Goal: Task Accomplishment & Management: Complete application form

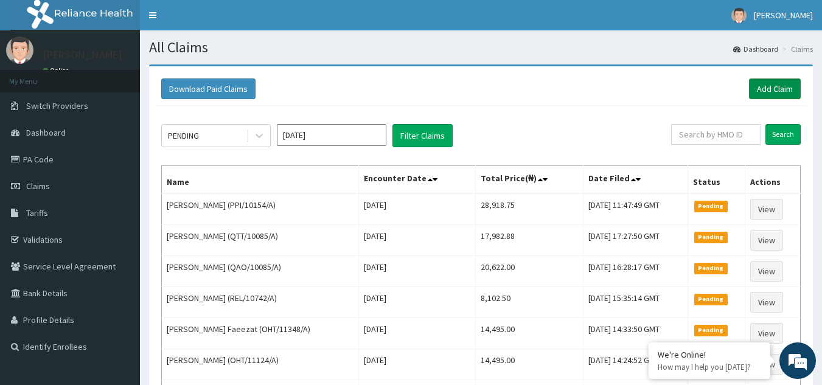
click at [774, 81] on link "Add Claim" at bounding box center [775, 88] width 52 height 21
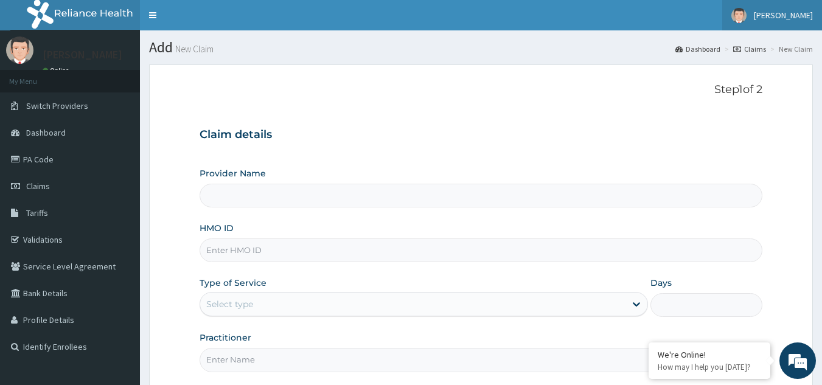
click at [784, 13] on span "[PERSON_NAME]" at bounding box center [783, 15] width 59 height 11
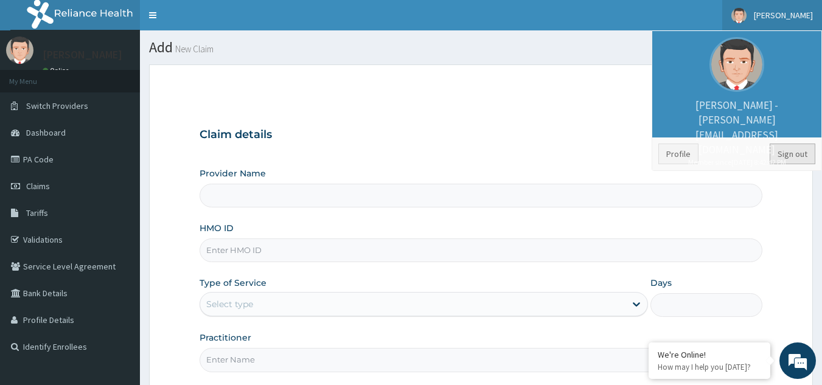
click at [785, 154] on link "Sign out" at bounding box center [793, 154] width 46 height 21
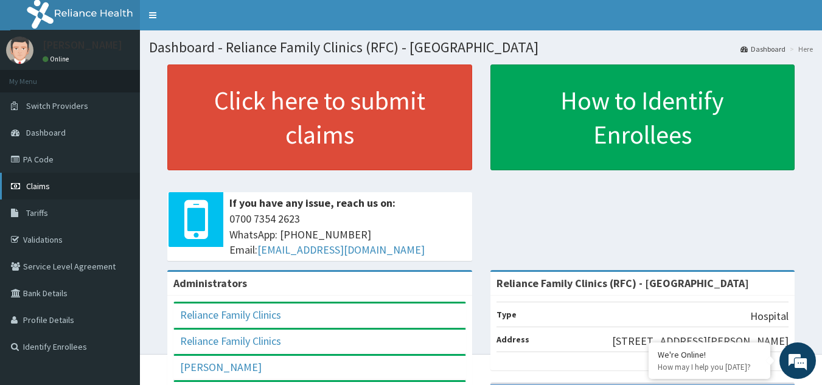
click at [41, 188] on span "Claims" at bounding box center [38, 186] width 24 height 11
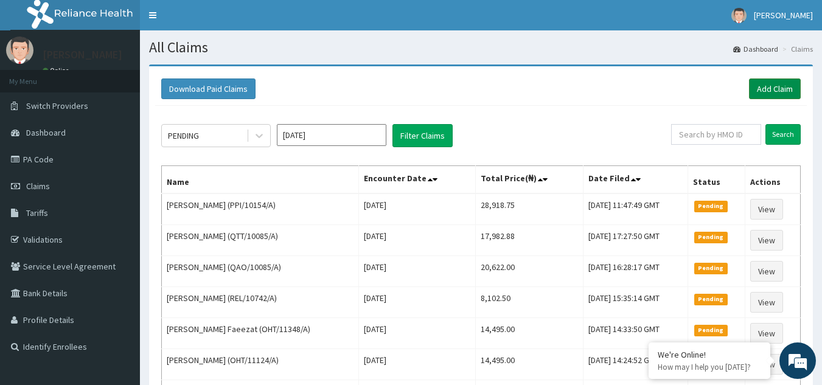
click at [759, 87] on link "Add Claim" at bounding box center [775, 88] width 52 height 21
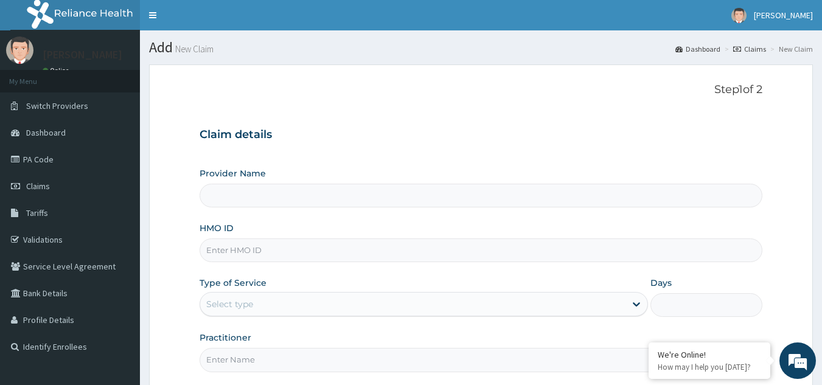
type input "Reliance Family Clinics (RFC) - Gbagada"
click at [384, 246] on input "HMO ID" at bounding box center [481, 250] width 563 height 24
paste input "FBL/10161/A"
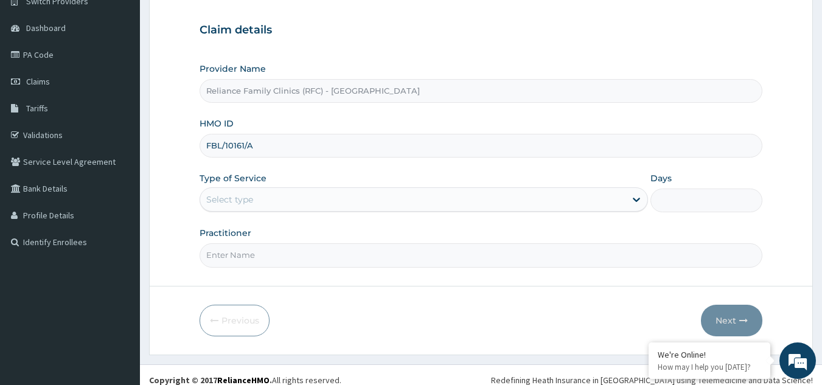
scroll to position [115, 0]
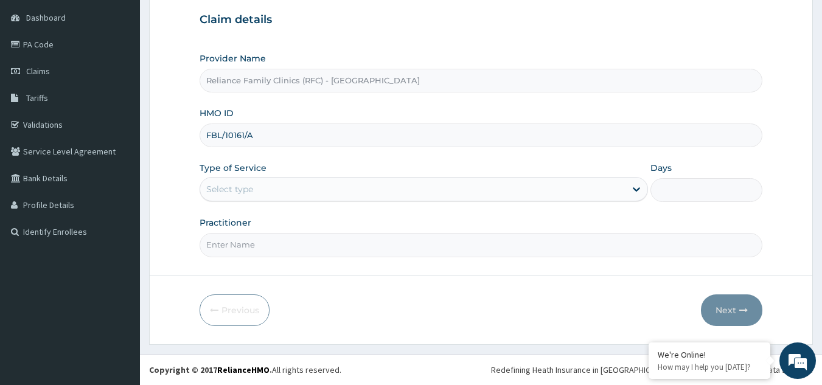
type input "FBL/10161/A"
click at [339, 184] on div "Select type" at bounding box center [412, 188] width 425 height 19
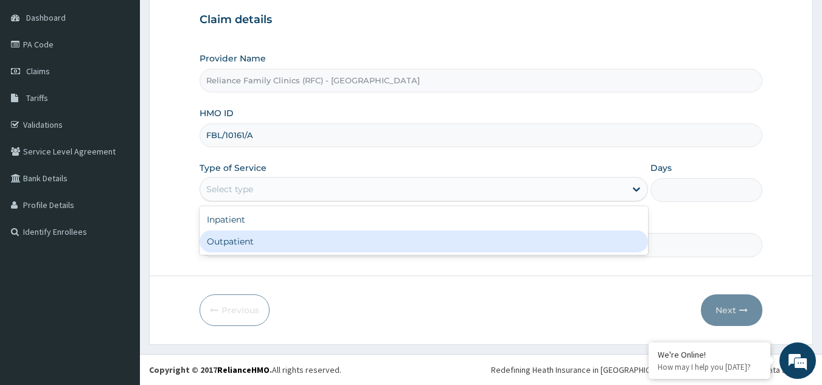
click at [293, 238] on div "Outpatient" at bounding box center [424, 242] width 448 height 22
type input "1"
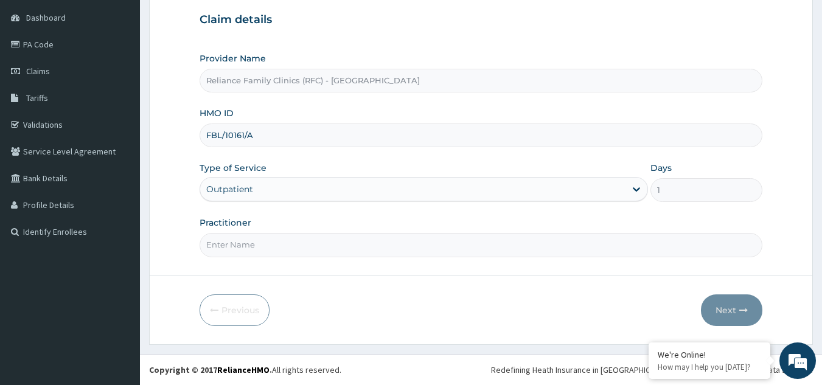
click at [297, 240] on input "Practitioner" at bounding box center [481, 245] width 563 height 24
type input "LOCUM"
click at [727, 307] on button "Next" at bounding box center [731, 310] width 61 height 32
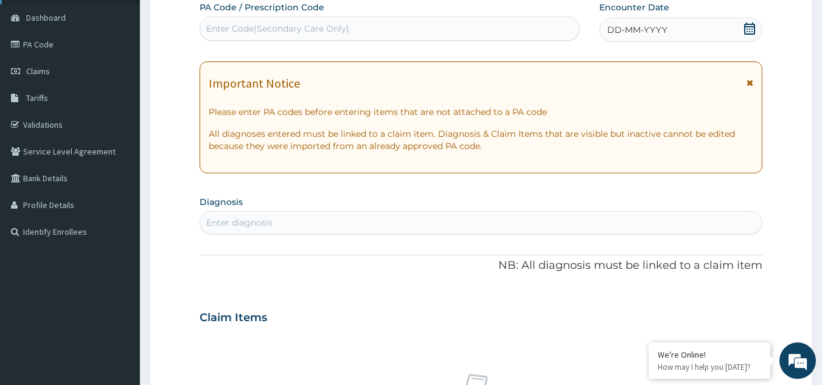
scroll to position [0, 0]
click at [355, 220] on div "Enter diagnosis" at bounding box center [481, 222] width 562 height 19
type input "MALARIA"
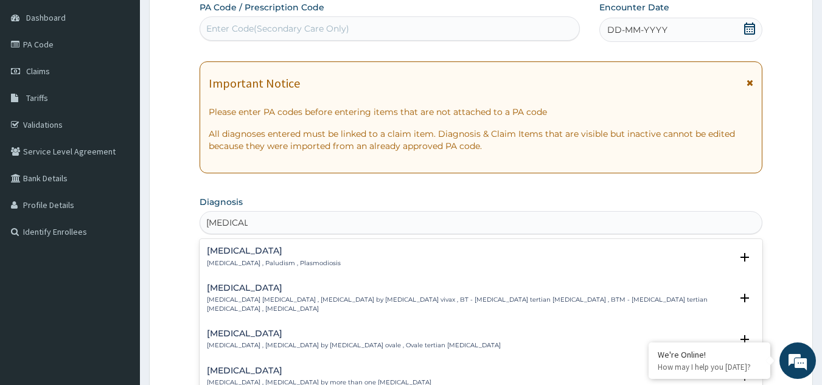
click at [239, 265] on p "Malaria , Paludism , Plasmodiosis" at bounding box center [274, 263] width 134 height 9
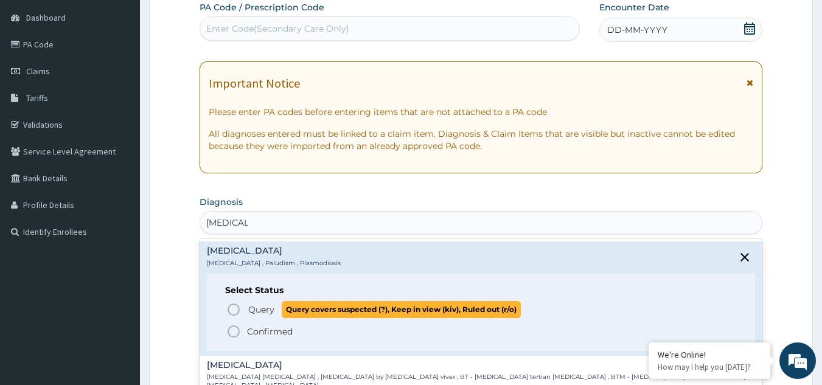
click at [250, 307] on span "Query" at bounding box center [261, 310] width 26 height 12
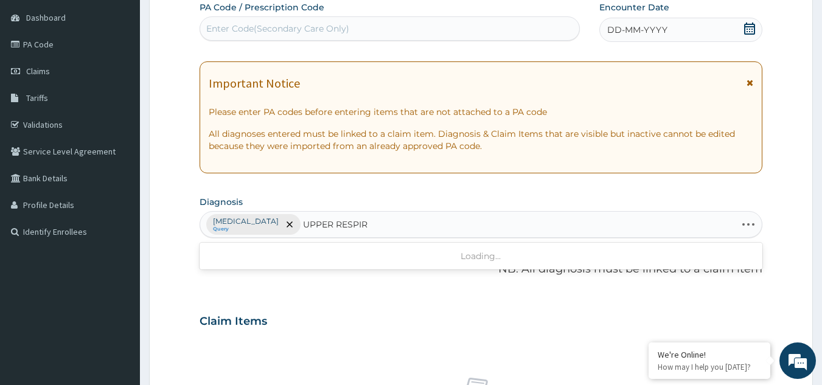
type input "UPPER RESPIRA"
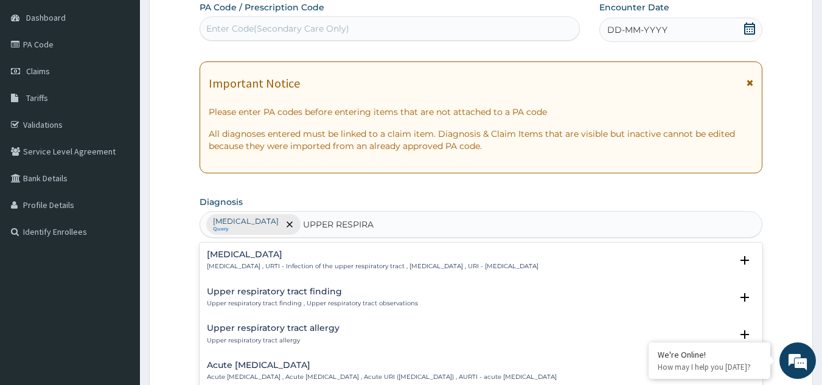
click at [282, 260] on div "Upper respiratory infection Upper respiratory infection , URTI - Infection of t…" at bounding box center [373, 260] width 332 height 21
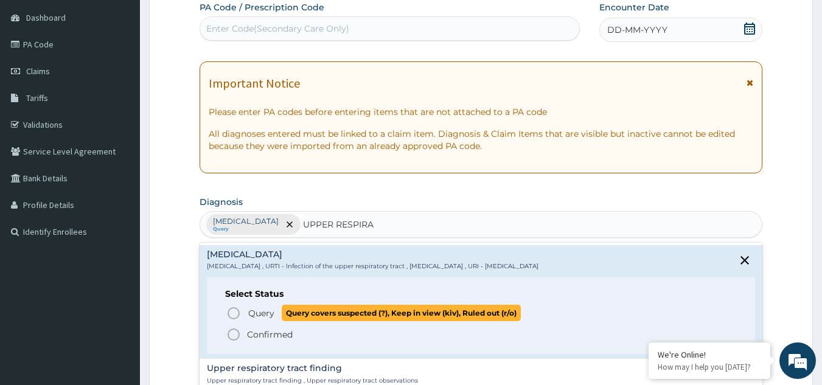
click at [264, 318] on span "Query" at bounding box center [261, 313] width 26 height 12
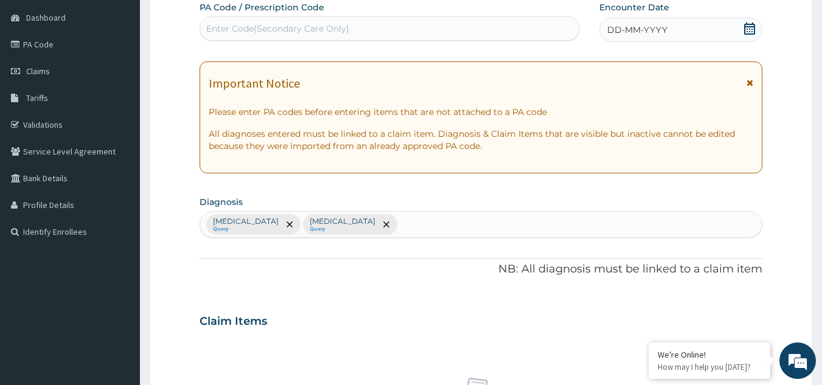
click at [748, 80] on icon at bounding box center [749, 82] width 7 height 9
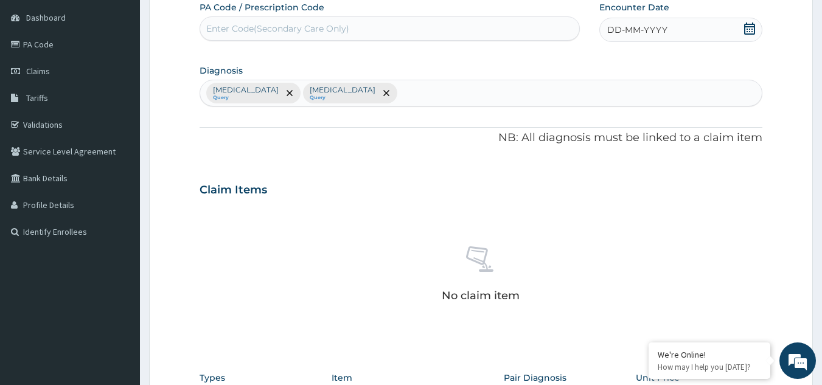
click at [709, 26] on div "DD-MM-YYYY" at bounding box center [680, 30] width 163 height 24
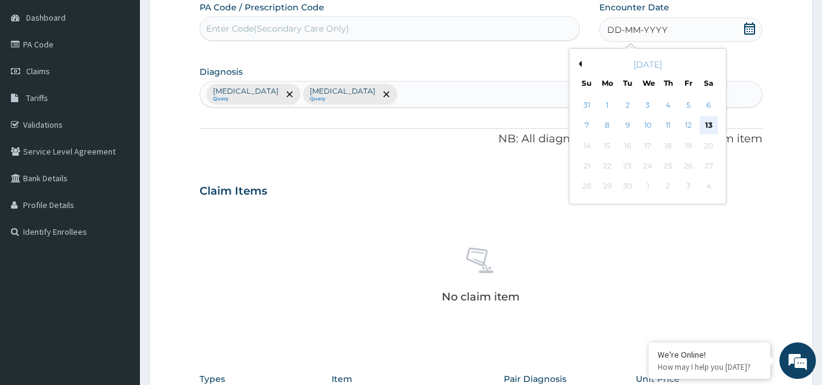
click at [704, 125] on div "13" at bounding box center [709, 126] width 18 height 18
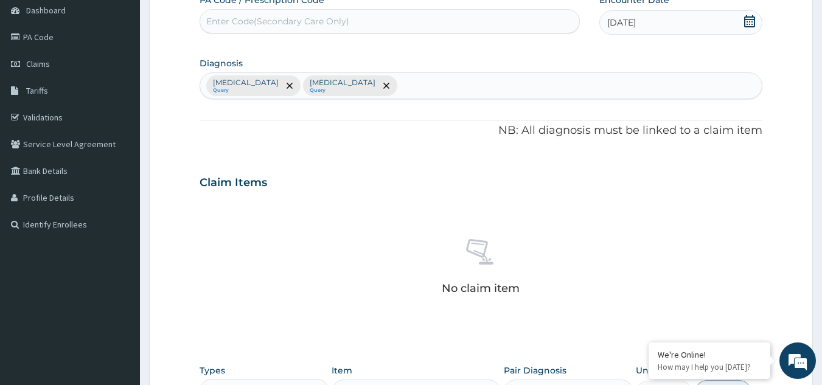
scroll to position [361, 0]
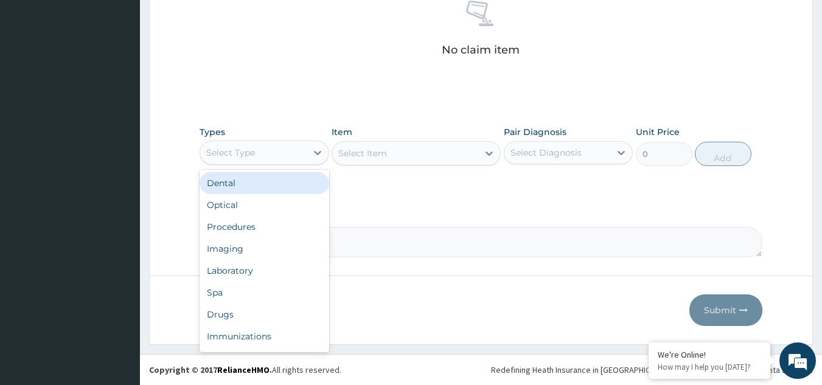
click at [259, 164] on div "Select Type" at bounding box center [265, 153] width 130 height 24
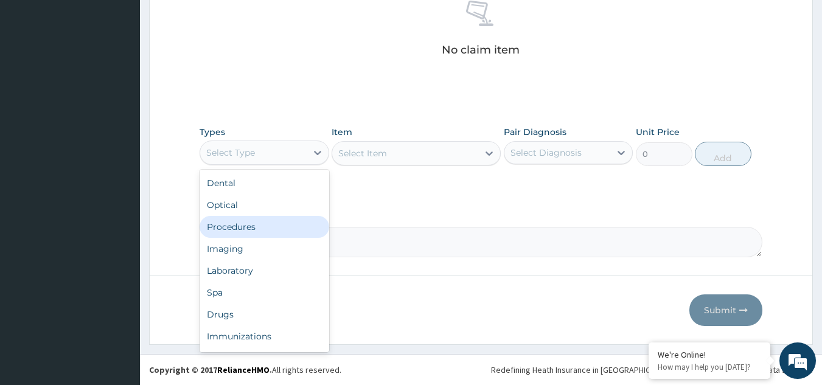
click at [259, 231] on div "Procedures" at bounding box center [265, 227] width 130 height 22
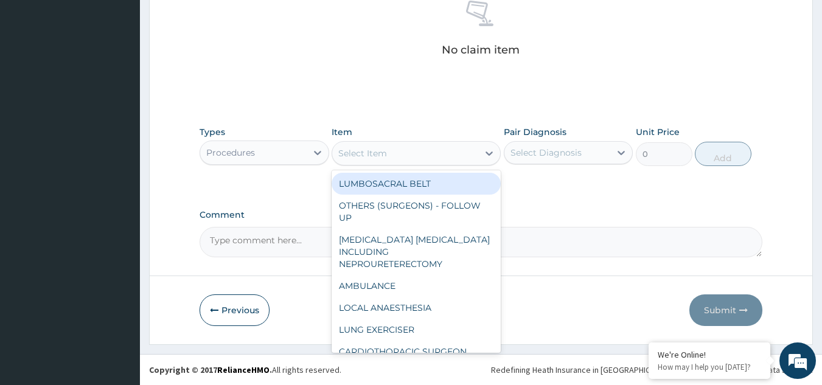
click at [386, 147] on div "Select Item" at bounding box center [362, 153] width 49 height 12
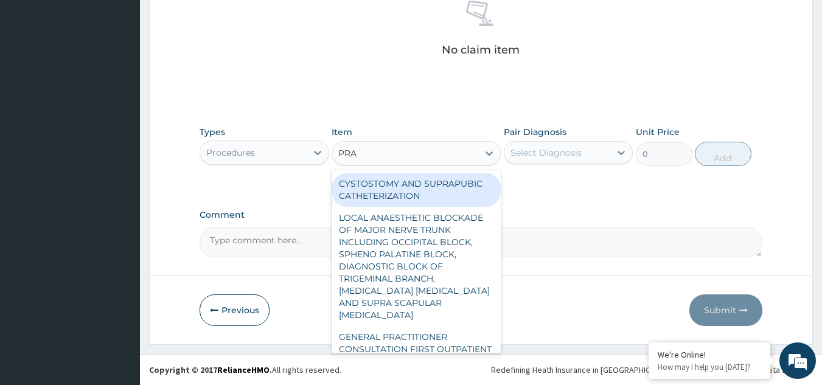
type input "PRAC"
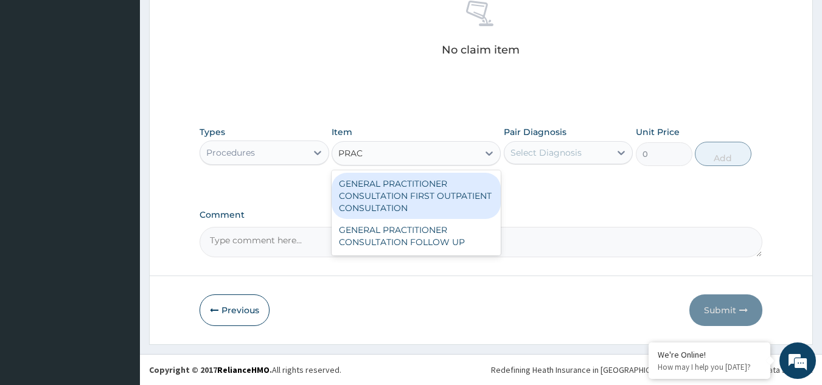
click at [391, 178] on div "GENERAL PRACTITIONER CONSULTATION FIRST OUTPATIENT CONSULTATION" at bounding box center [416, 196] width 169 height 46
type input "3370.125"
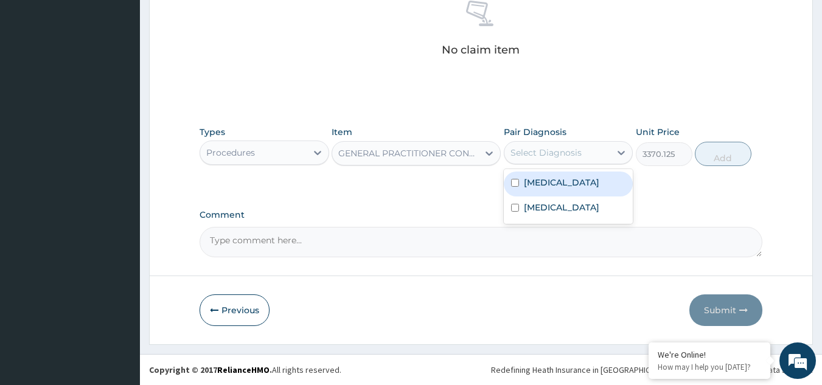
click at [552, 148] on div "Select Diagnosis" at bounding box center [545, 153] width 71 height 12
click at [548, 179] on label "Malaria" at bounding box center [561, 182] width 75 height 12
checkbox input "true"
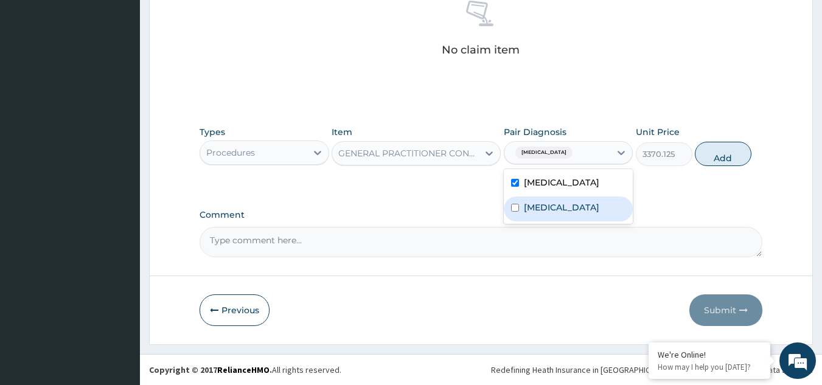
click at [550, 206] on label "Upper respiratory infection" at bounding box center [561, 207] width 75 height 12
checkbox input "true"
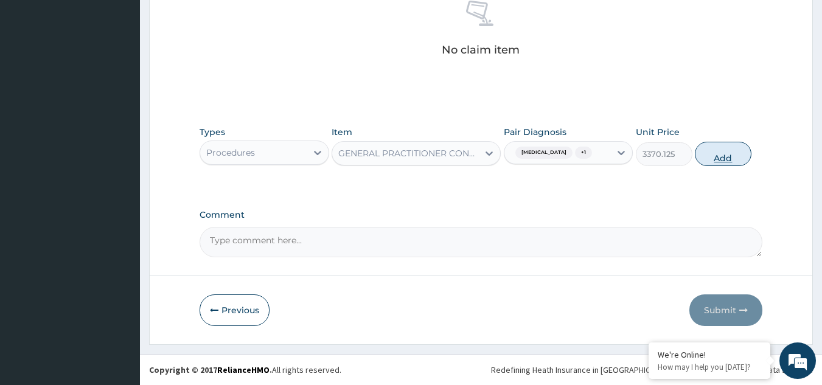
click at [706, 155] on button "Add" at bounding box center [723, 154] width 57 height 24
type input "0"
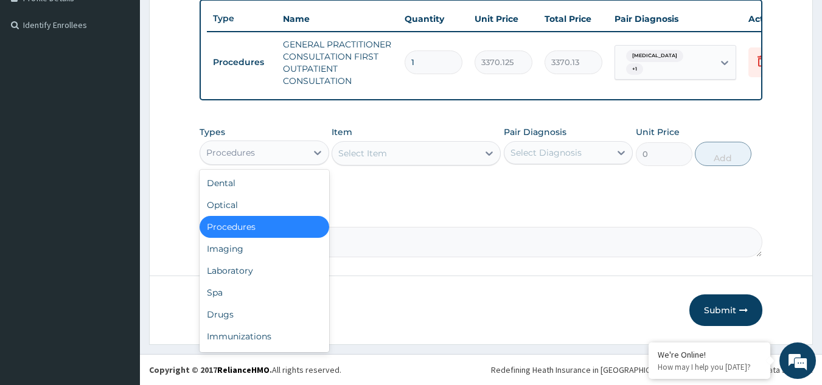
click at [261, 160] on div "Procedures" at bounding box center [253, 152] width 106 height 19
click at [252, 270] on div "Laboratory" at bounding box center [265, 271] width 130 height 22
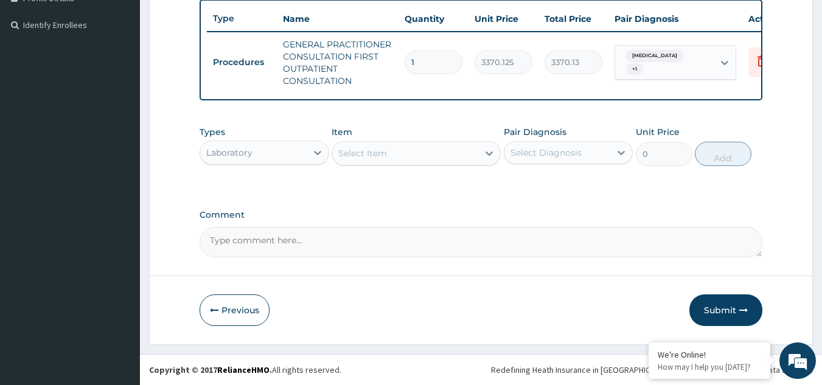
click at [437, 159] on div "Select Item" at bounding box center [405, 153] width 146 height 19
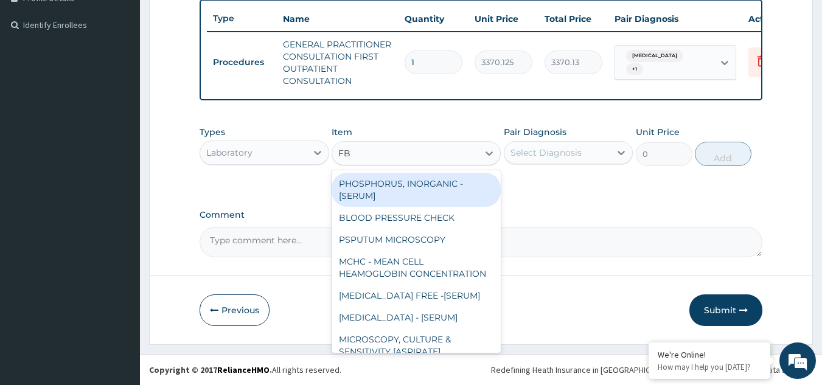
type input "FBC"
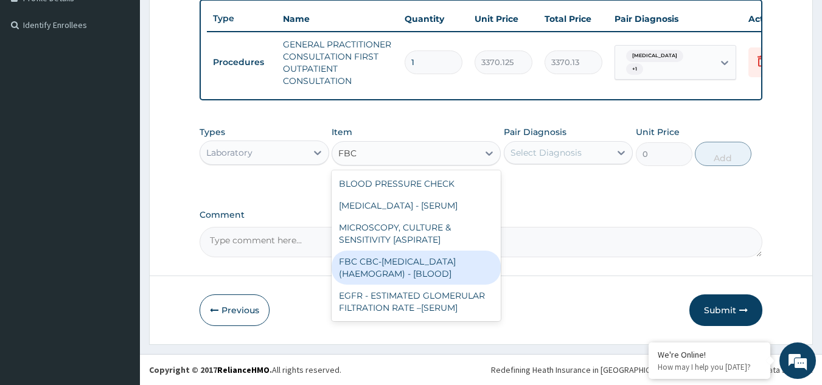
click at [393, 262] on div "FBC CBC-COMPLETE BLOOD COUNT (HAEMOGRAM) - [BLOOD]" at bounding box center [416, 268] width 169 height 34
type input "4085"
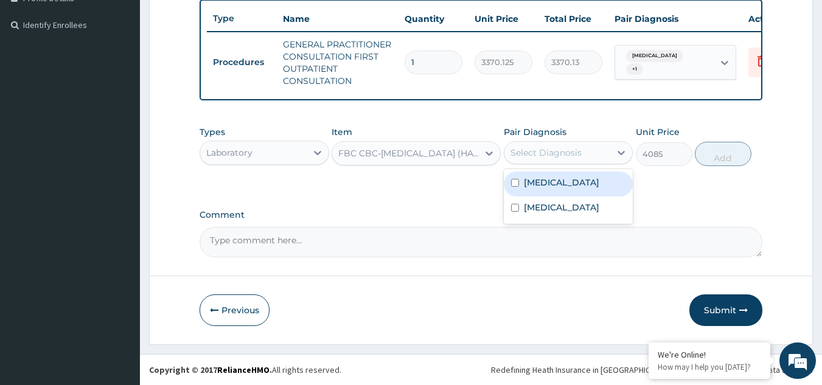
click at [555, 152] on div "Select Diagnosis" at bounding box center [545, 153] width 71 height 12
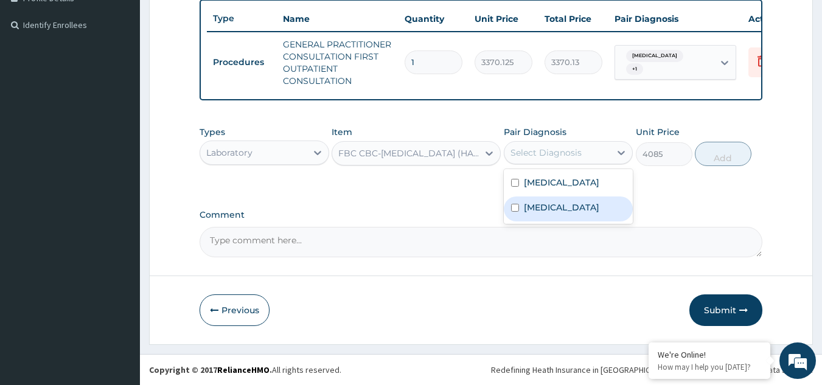
click at [546, 204] on label "Upper respiratory infection" at bounding box center [561, 207] width 75 height 12
checkbox input "true"
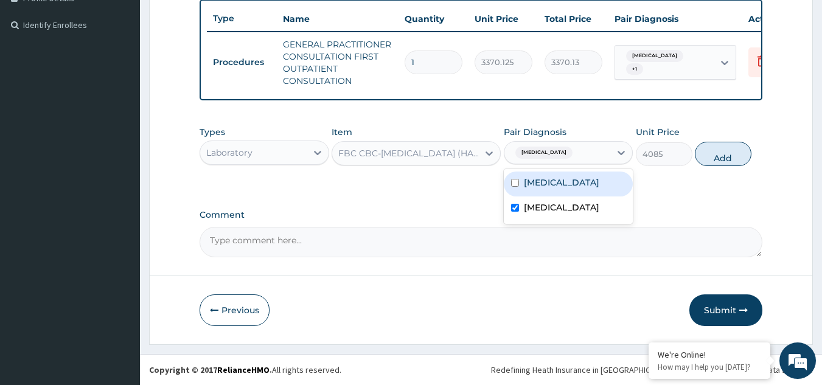
click at [548, 186] on label "Malaria" at bounding box center [561, 182] width 75 height 12
checkbox input "true"
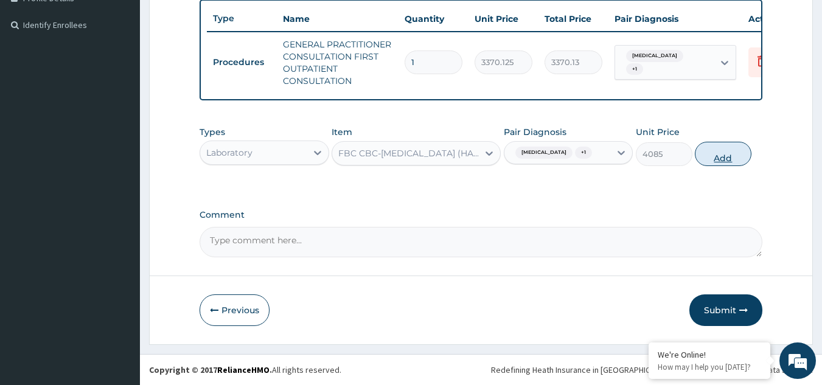
click at [714, 159] on button "Add" at bounding box center [723, 154] width 57 height 24
type input "0"
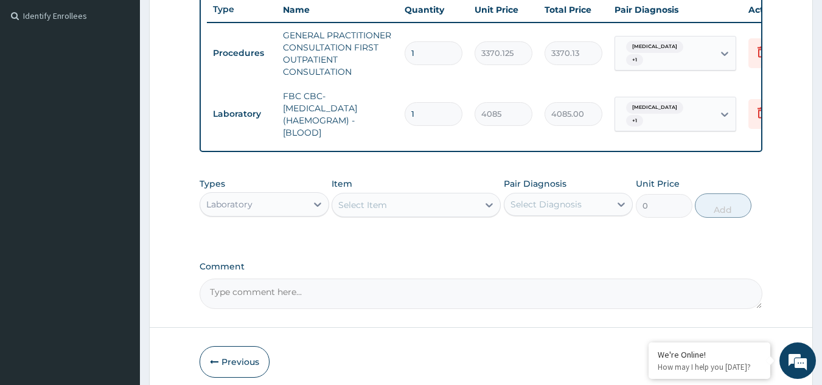
click at [452, 215] on div "Select Item" at bounding box center [405, 204] width 146 height 19
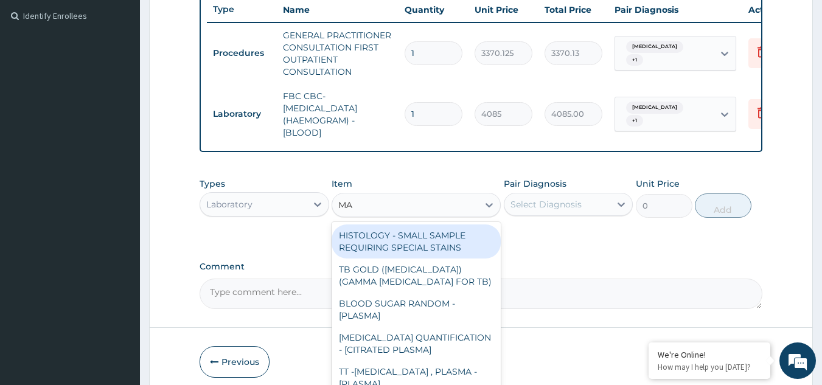
type input "MAL"
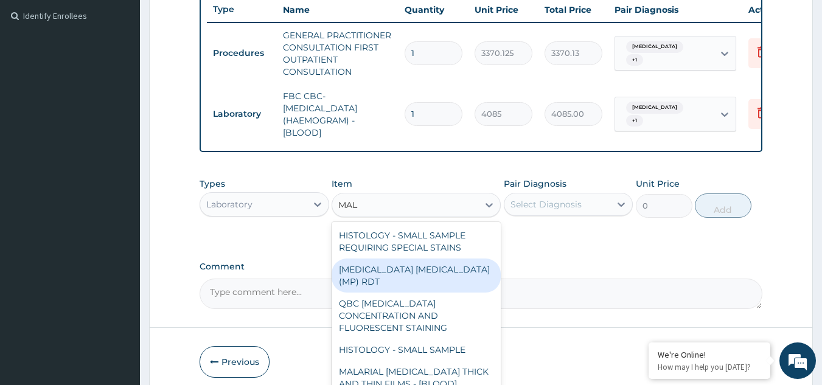
click at [426, 282] on div "MALARIA PARASITE (MP) RDT" at bounding box center [416, 276] width 169 height 34
type input "1531.875"
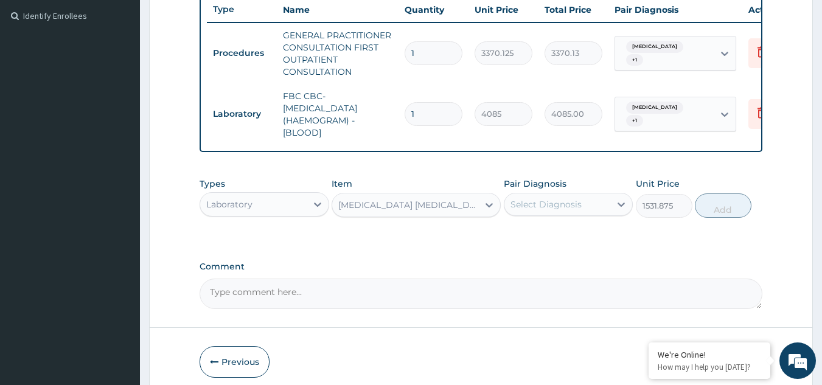
click at [565, 210] on div "Select Diagnosis" at bounding box center [545, 204] width 71 height 12
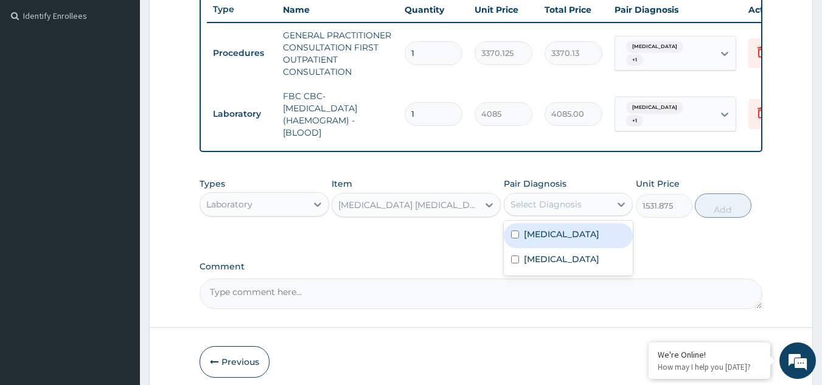
click at [560, 242] on div "Malaria" at bounding box center [569, 235] width 130 height 25
checkbox input "true"
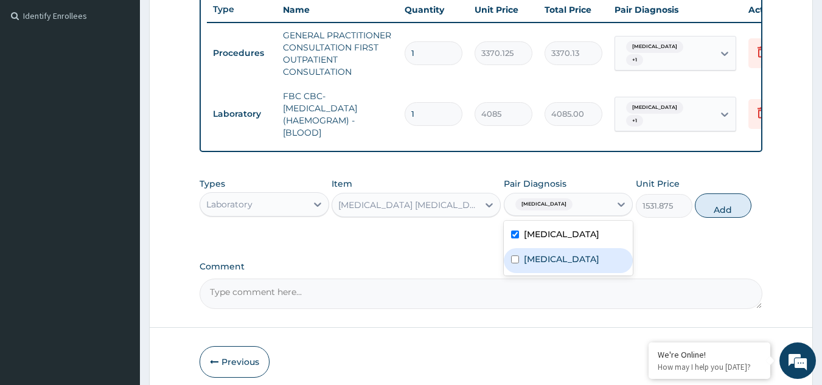
click at [555, 265] on label "Upper respiratory infection" at bounding box center [561, 259] width 75 height 12
checkbox input "true"
click at [704, 216] on button "Add" at bounding box center [723, 205] width 57 height 24
type input "0"
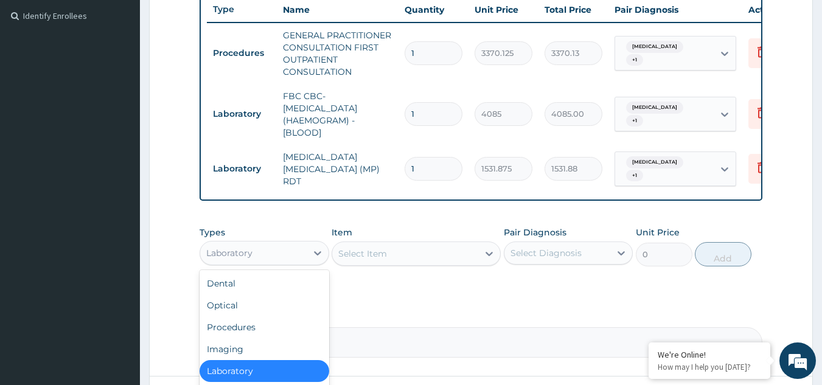
click at [274, 254] on div "Laboratory" at bounding box center [253, 252] width 106 height 19
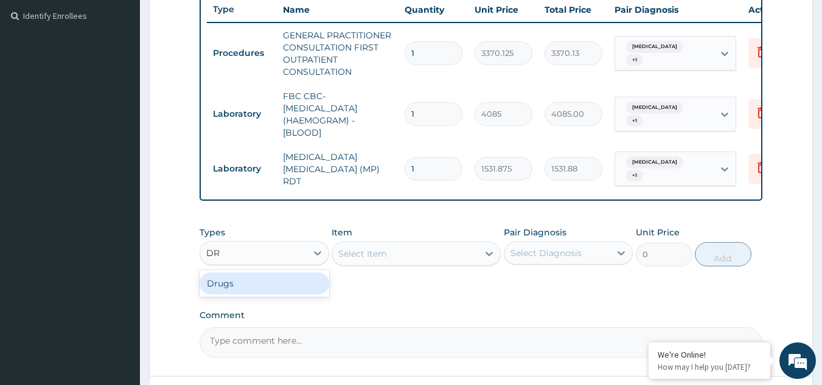
type input "DRU"
click at [290, 284] on div "Drugs" at bounding box center [265, 284] width 130 height 22
click at [408, 246] on div "Select Item" at bounding box center [416, 254] width 169 height 24
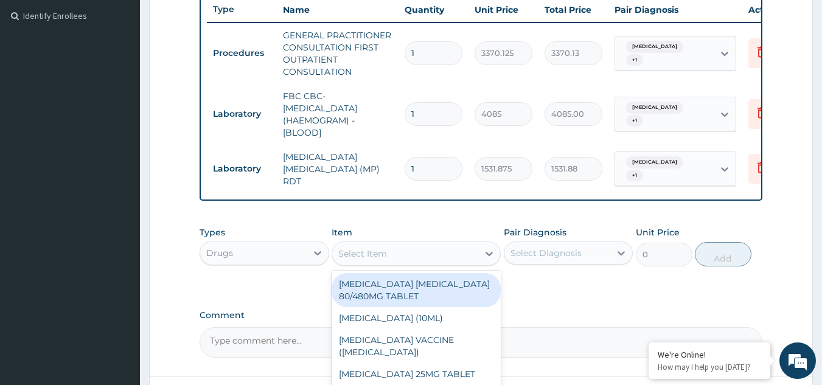
click at [380, 253] on div "Select Item" at bounding box center [362, 254] width 49 height 12
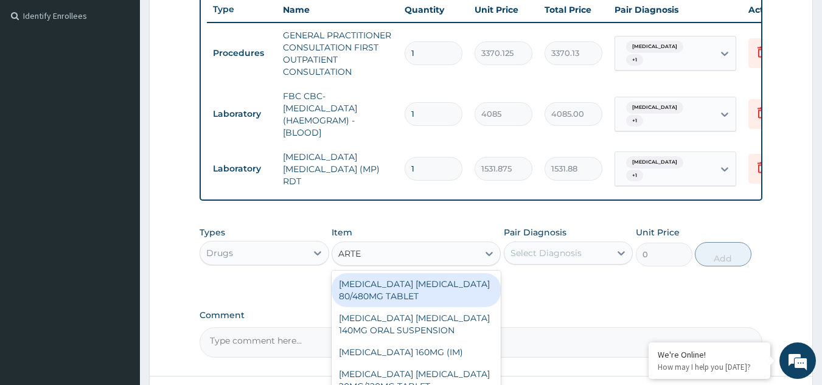
type input "ARTEE"
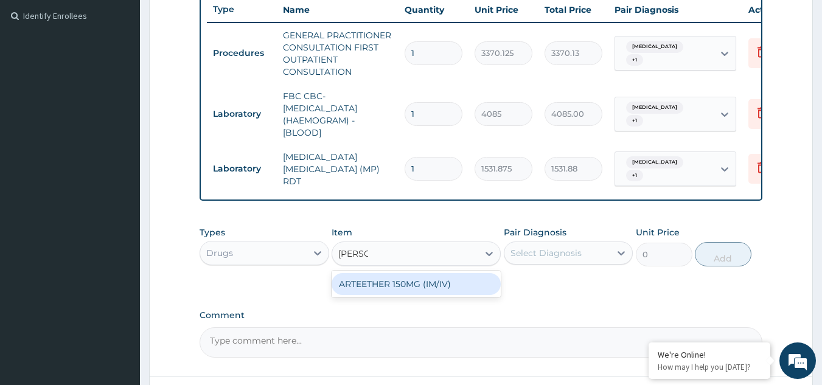
click at [398, 290] on div "ARTEETHER 150MG (IM/IV)" at bounding box center [416, 284] width 169 height 22
type input "1614"
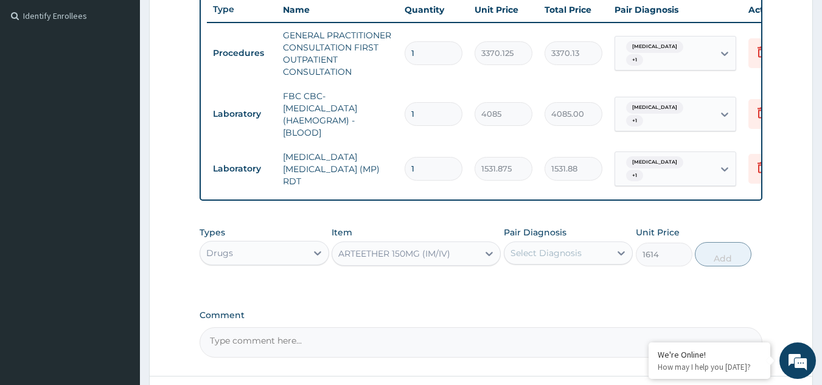
click at [559, 245] on div "Select Diagnosis" at bounding box center [557, 252] width 106 height 19
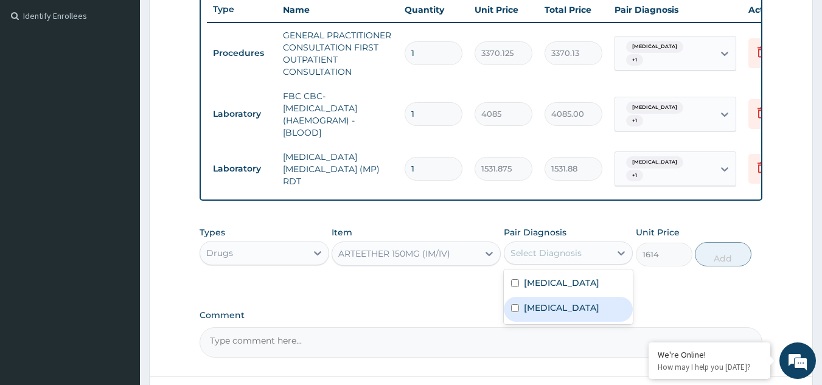
click at [546, 306] on label "Upper respiratory infection" at bounding box center [561, 308] width 75 height 12
checkbox input "true"
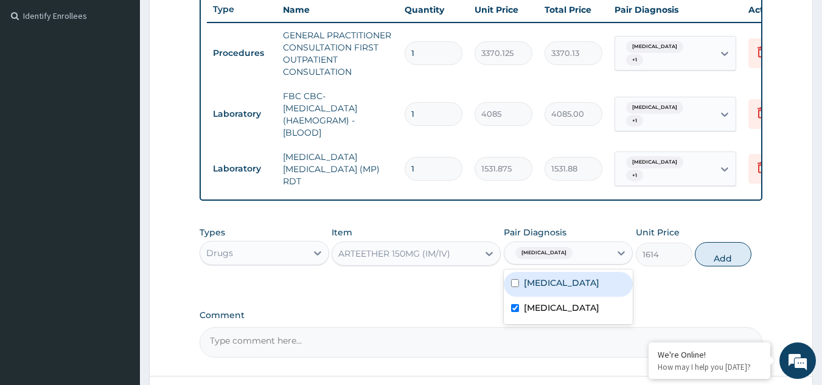
click at [549, 287] on label "Malaria" at bounding box center [561, 283] width 75 height 12
checkbox input "true"
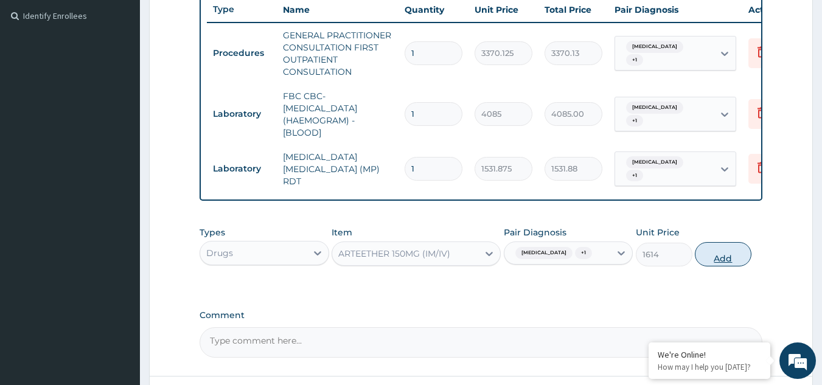
click at [727, 257] on button "Add" at bounding box center [723, 254] width 57 height 24
type input "0"
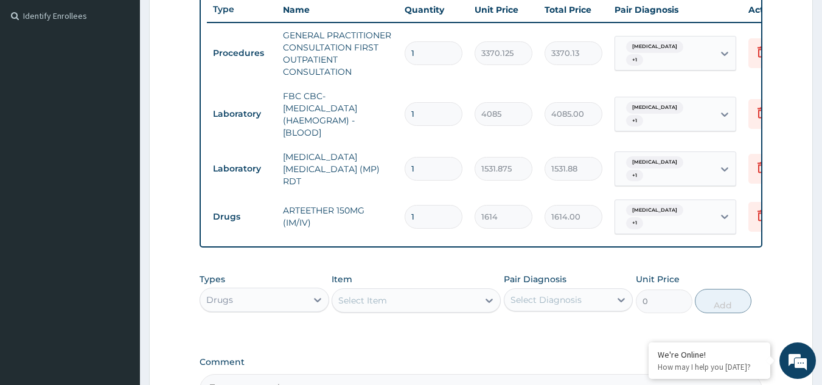
drag, startPoint x: 398, startPoint y: 203, endPoint x: 375, endPoint y: 199, distance: 24.1
click at [375, 199] on tr "Drugs ARTEETHER 150MG (IM/IV) 1 1614 1614.00 Upper respiratory infection + 1 De…" at bounding box center [505, 216] width 596 height 47
type input "32"
type input "51648.00"
type input "3"
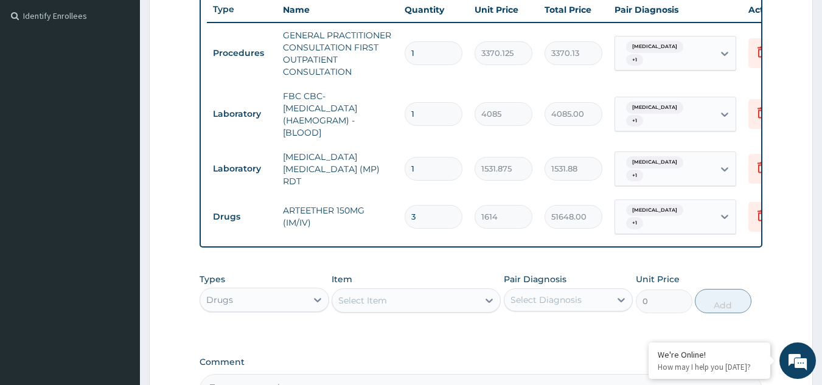
type input "4842.00"
type input "3"
click at [368, 299] on div "Select Item" at bounding box center [362, 300] width 49 height 12
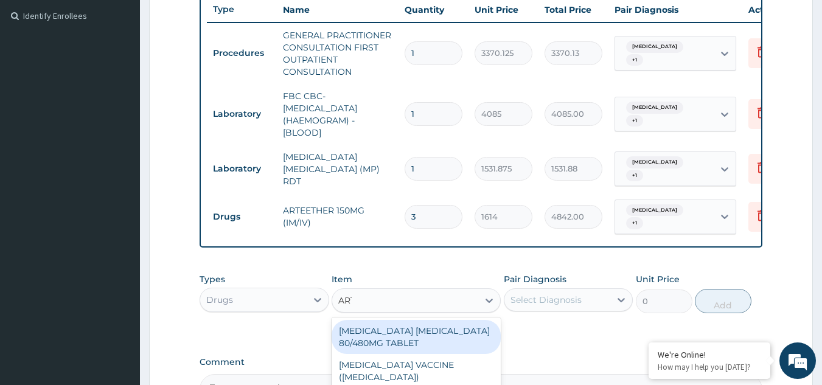
type input "ARTE"
click at [415, 333] on div "ARTEMETHER LUMEFANTRINE 80/480MG TABLET" at bounding box center [416, 337] width 169 height 34
type input "450"
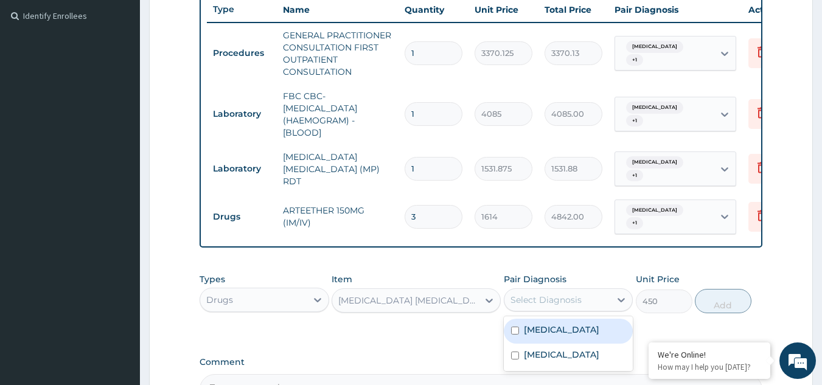
click at [552, 298] on div "Select Diagnosis" at bounding box center [545, 300] width 71 height 12
click at [552, 344] on div "Malaria" at bounding box center [569, 331] width 130 height 25
checkbox input "true"
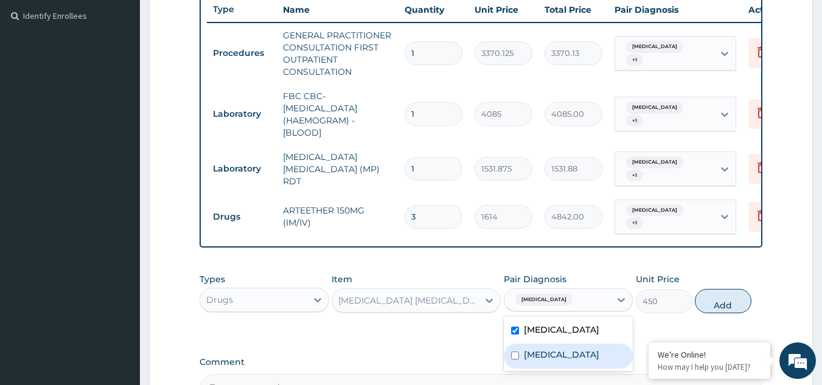
click at [554, 361] on label "Upper respiratory infection" at bounding box center [561, 355] width 75 height 12
checkbox input "true"
click at [719, 304] on button "Add" at bounding box center [723, 301] width 57 height 24
type input "0"
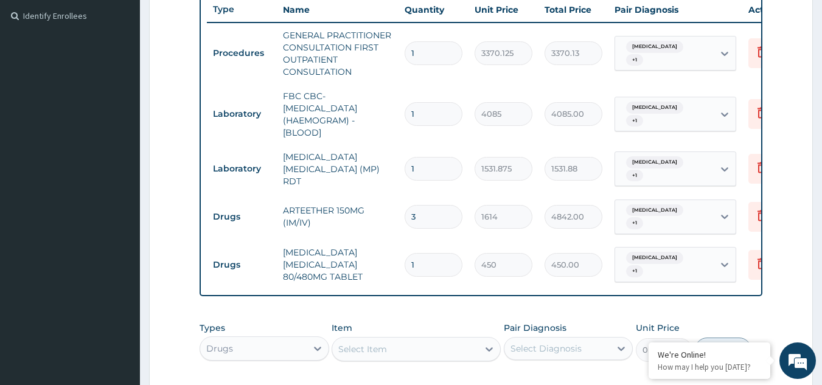
scroll to position [518, 0]
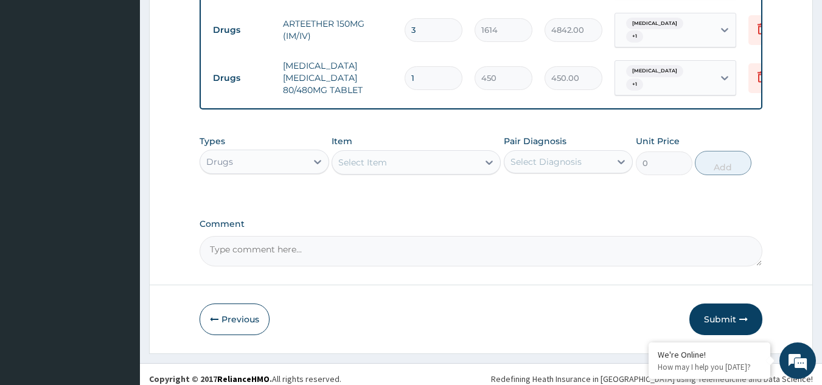
drag, startPoint x: 423, startPoint y: 74, endPoint x: 357, endPoint y: 77, distance: 66.4
click at [357, 77] on tr "Drugs ARTEMETHER LUMEFANTRINE 80/480MG TABLET 1 450 450.00 Malaria + 1 Delete" at bounding box center [505, 78] width 596 height 49
type input "6"
type input "2700.00"
type input "6"
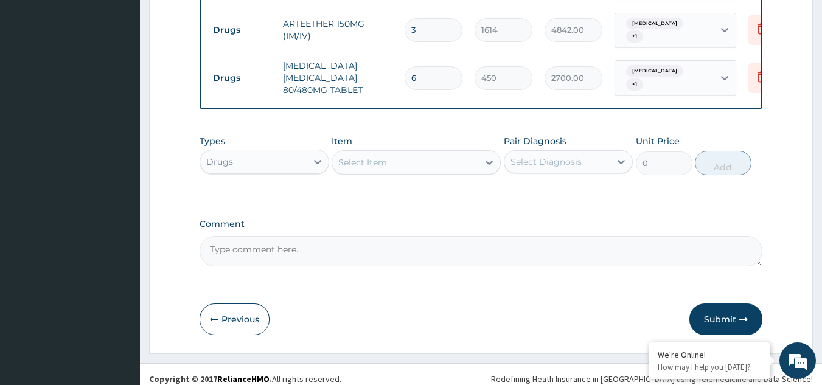
click at [381, 162] on div "Select Item" at bounding box center [362, 162] width 49 height 12
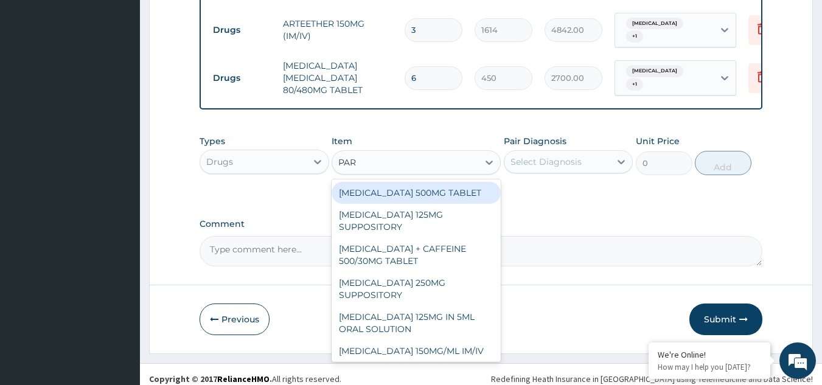
type input "PARA"
click at [422, 192] on div "PARACETAMOL 500MG TABLET" at bounding box center [416, 193] width 169 height 22
type input "30"
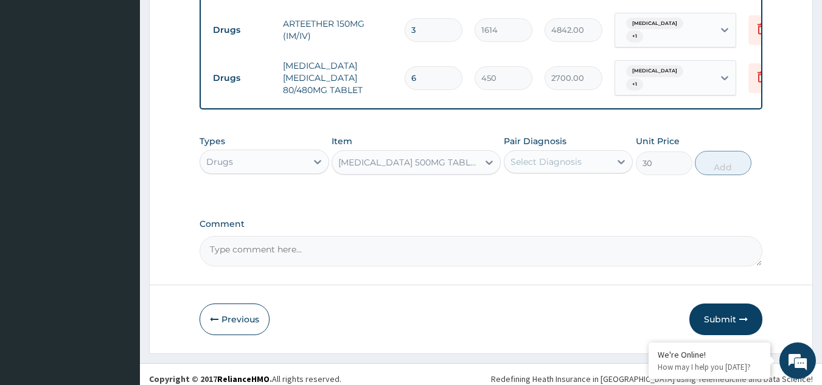
click at [552, 168] on div "Select Diagnosis" at bounding box center [545, 162] width 71 height 12
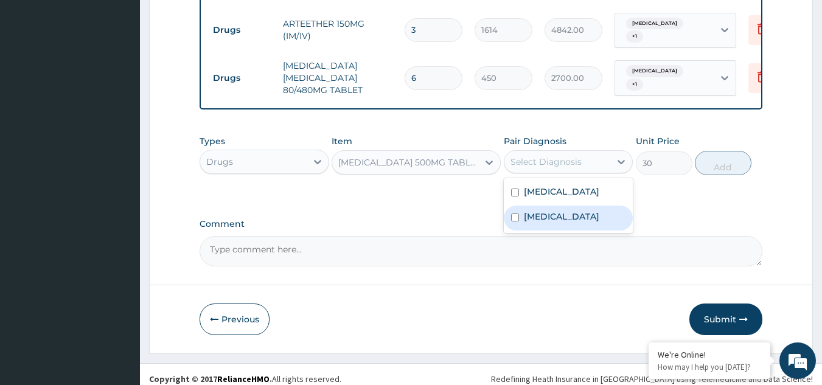
click at [552, 215] on label "Upper respiratory infection" at bounding box center [561, 216] width 75 height 12
checkbox input "true"
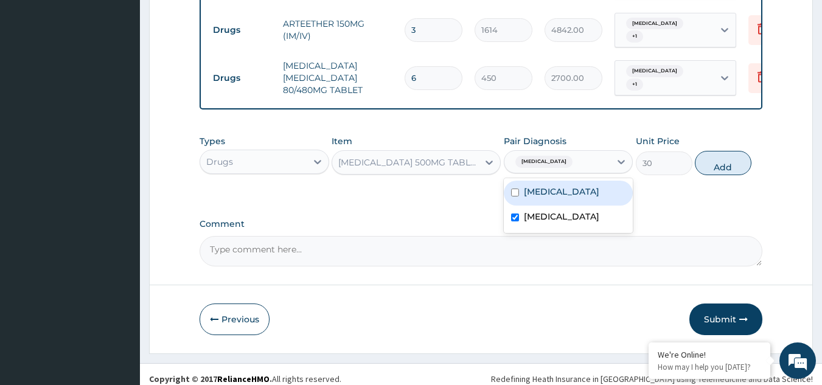
click at [554, 189] on label "Malaria" at bounding box center [561, 192] width 75 height 12
checkbox input "true"
click at [722, 171] on button "Add" at bounding box center [723, 163] width 57 height 24
type input "0"
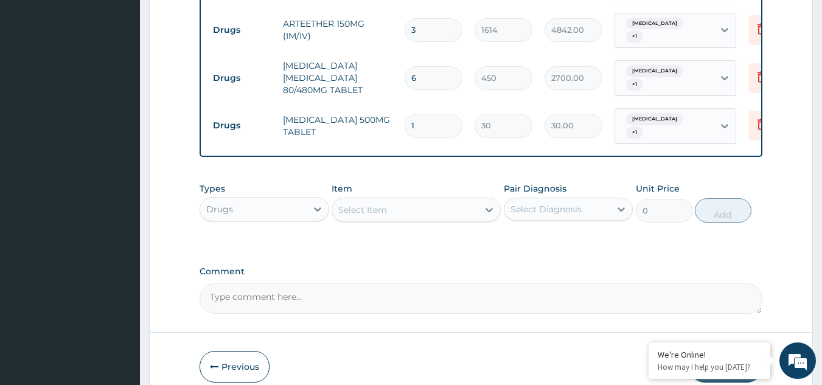
type input "18"
type input "540.00"
type input "18"
click at [418, 204] on div "Select Item" at bounding box center [405, 209] width 146 height 19
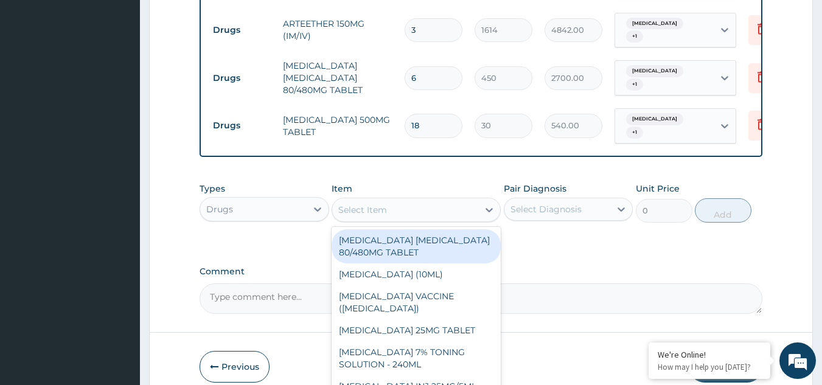
paste input "DICLOFENAC"
type input "DICLOFENAC"
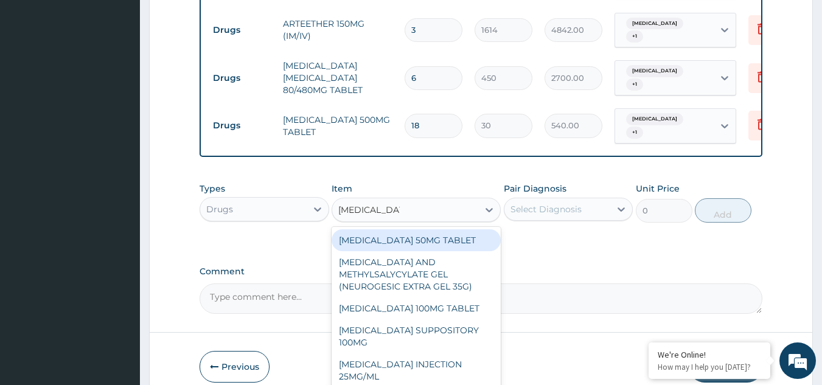
click at [412, 242] on div "DICLOFENAC 50MG TABLET" at bounding box center [416, 240] width 169 height 22
type input "80"
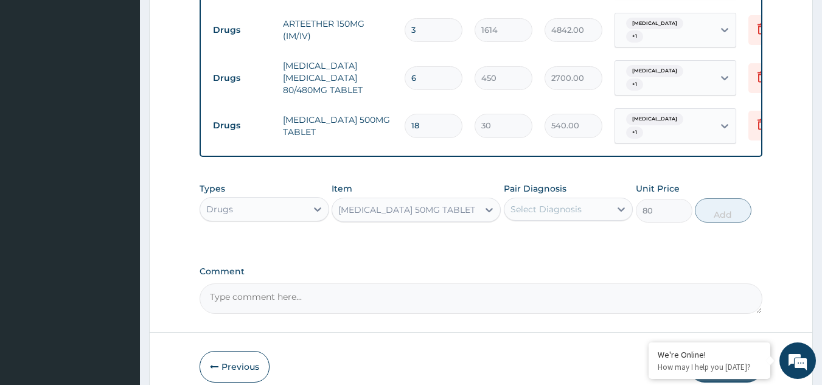
click at [529, 213] on div "Select Diagnosis" at bounding box center [545, 209] width 71 height 12
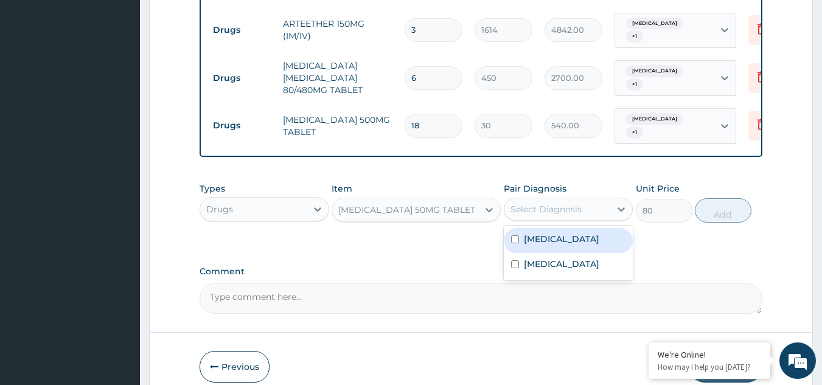
click at [529, 242] on label "Malaria" at bounding box center [561, 239] width 75 height 12
checkbox input "true"
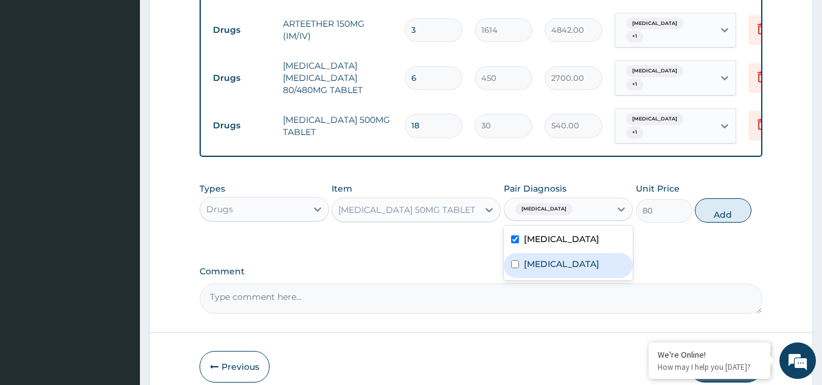
click at [540, 270] on label "Upper respiratory infection" at bounding box center [561, 264] width 75 height 12
checkbox input "true"
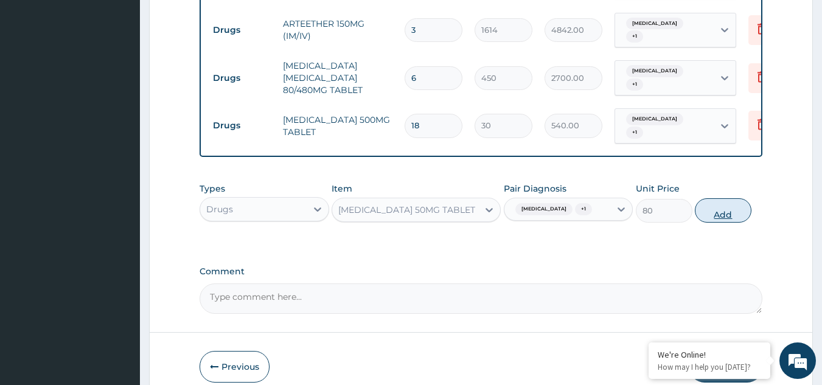
click at [740, 215] on button "Add" at bounding box center [723, 210] width 57 height 24
type input "0"
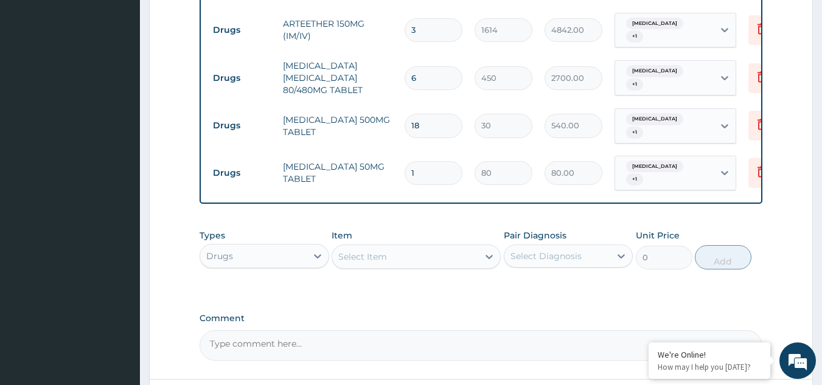
drag, startPoint x: 429, startPoint y: 160, endPoint x: 365, endPoint y: 165, distance: 64.1
click at [365, 165] on tr "Drugs DICLOFENAC 50MG TABLET 1 80 80.00 Malaria + 1 Delete" at bounding box center [505, 173] width 596 height 47
type input "6"
type input "480.00"
type input "6"
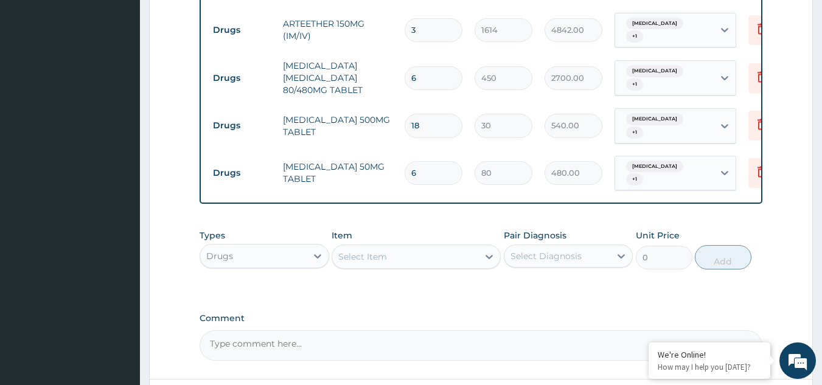
click at [451, 245] on div "Select Item" at bounding box center [416, 257] width 169 height 24
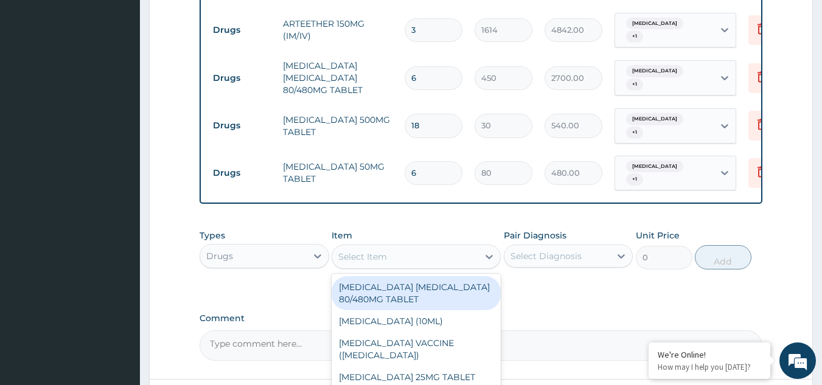
paste input "LORATIDINE"
type input "LORATIDINE"
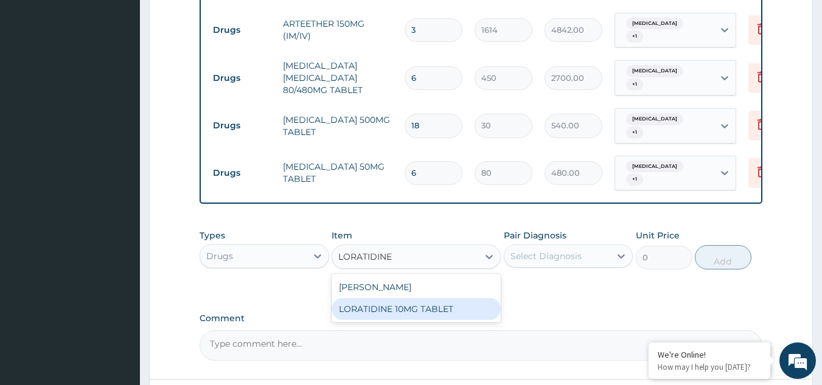
click at [414, 308] on div "LORATIDINE 10MG TABLET" at bounding box center [416, 309] width 169 height 22
type input "96"
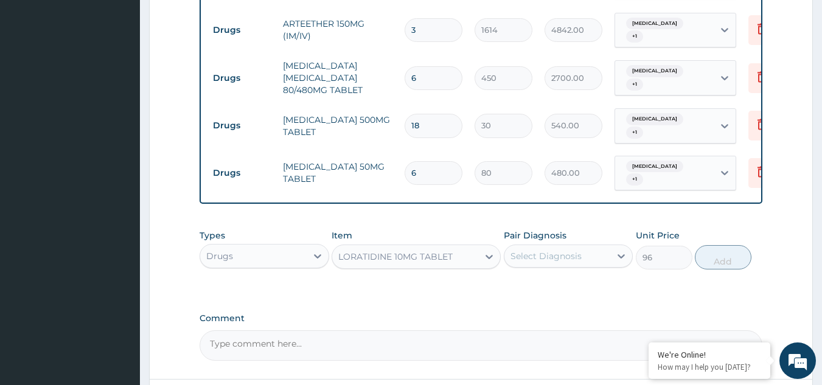
click at [537, 256] on div "Select Diagnosis" at bounding box center [545, 256] width 71 height 12
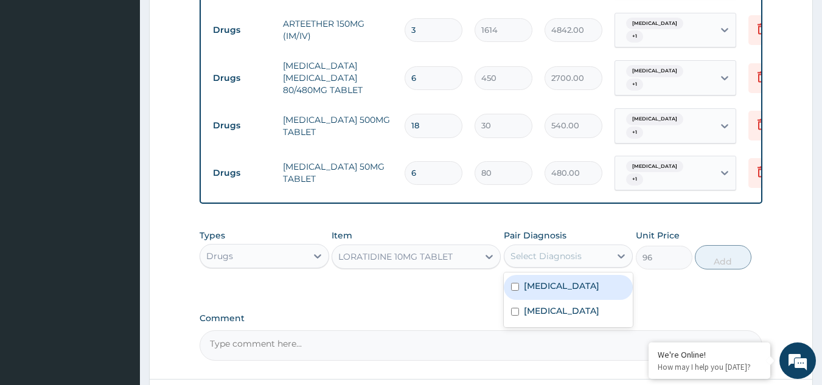
click at [548, 290] on div "Malaria" at bounding box center [569, 287] width 130 height 25
checkbox input "true"
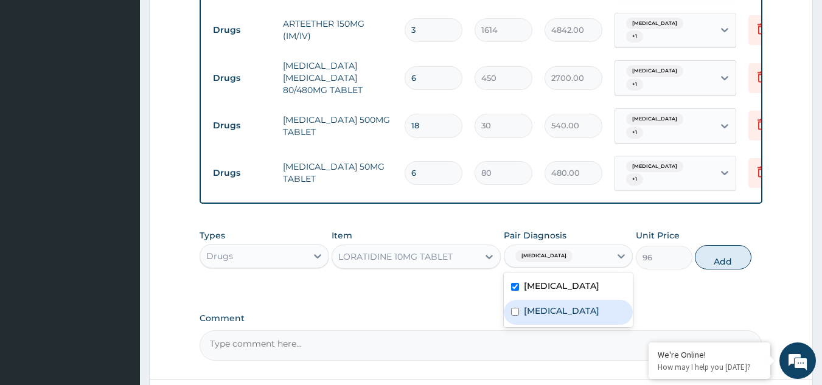
click at [550, 312] on label "Upper respiratory infection" at bounding box center [561, 311] width 75 height 12
checkbox input "true"
click at [734, 257] on button "Add" at bounding box center [723, 257] width 57 height 24
type input "0"
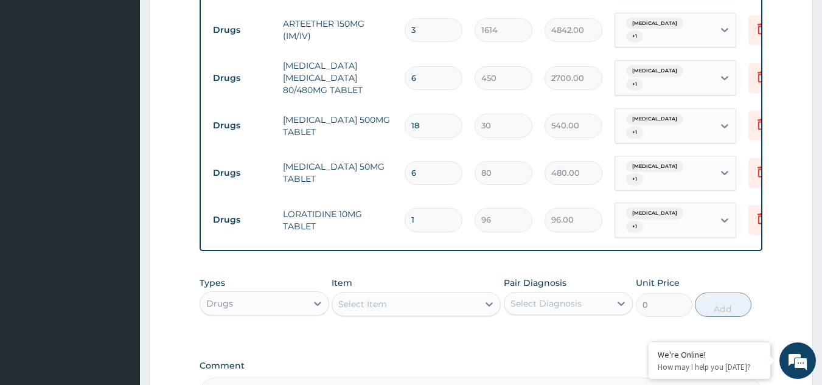
drag, startPoint x: 426, startPoint y: 206, endPoint x: 389, endPoint y: 201, distance: 37.4
click at [389, 201] on tr "Drugs LORATIDINE 10MG TABLET 1 96 96.00 Malaria + 1 Delete" at bounding box center [505, 220] width 596 height 47
type input "7"
type input "672.00"
type input "7"
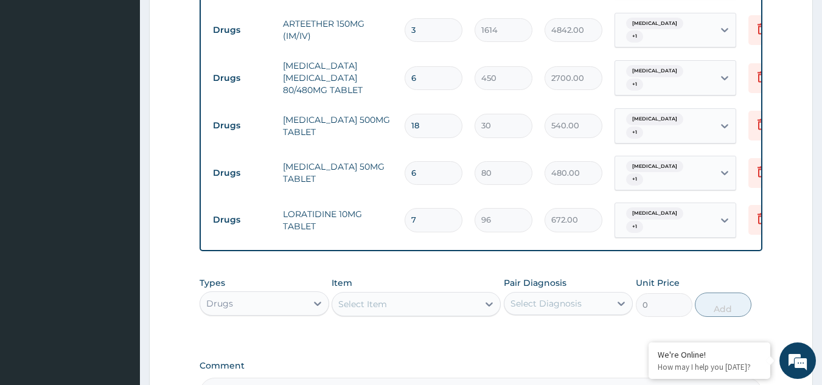
click at [444, 300] on div "Select Item" at bounding box center [405, 303] width 146 height 19
paste input "CEFTRIAXONE"
type input "CEFTRIAXONE"
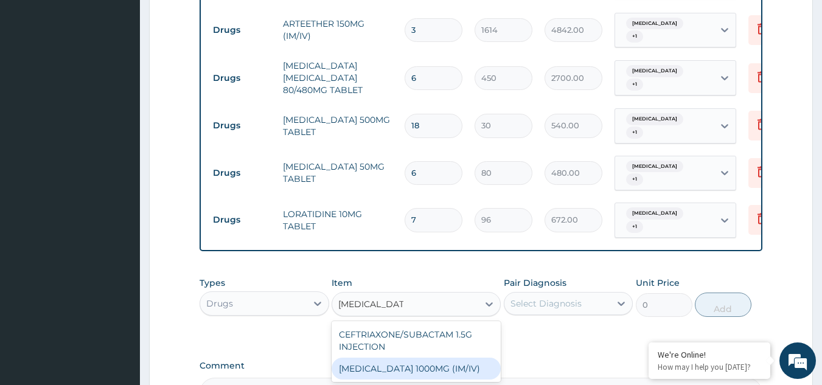
click at [412, 361] on div "CEFTRIAXONE 1000MG (IM/IV)" at bounding box center [416, 369] width 169 height 22
type input "2415"
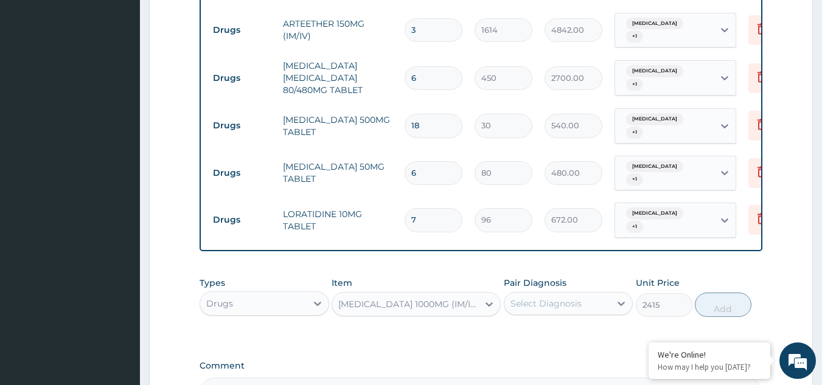
click at [561, 297] on div "Select Diagnosis" at bounding box center [545, 303] width 71 height 12
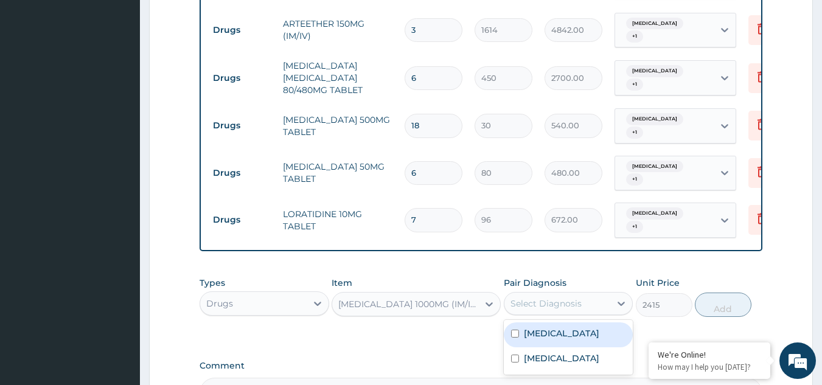
click at [560, 328] on div "Malaria" at bounding box center [569, 334] width 130 height 25
checkbox input "true"
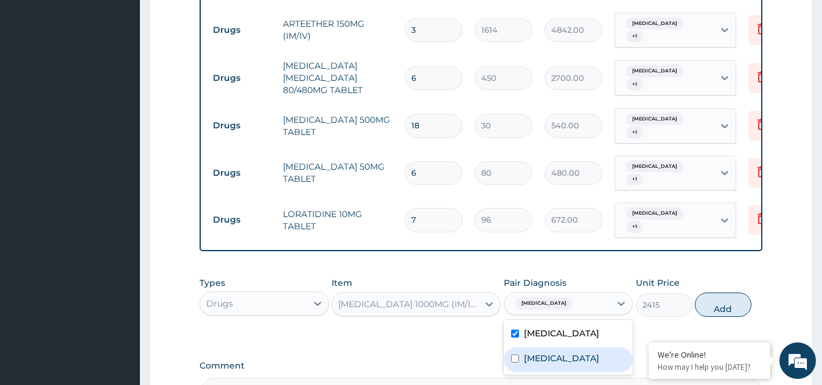
click at [560, 356] on label "Upper respiratory infection" at bounding box center [561, 358] width 75 height 12
checkbox input "true"
click at [717, 297] on button "Add" at bounding box center [723, 305] width 57 height 24
type input "0"
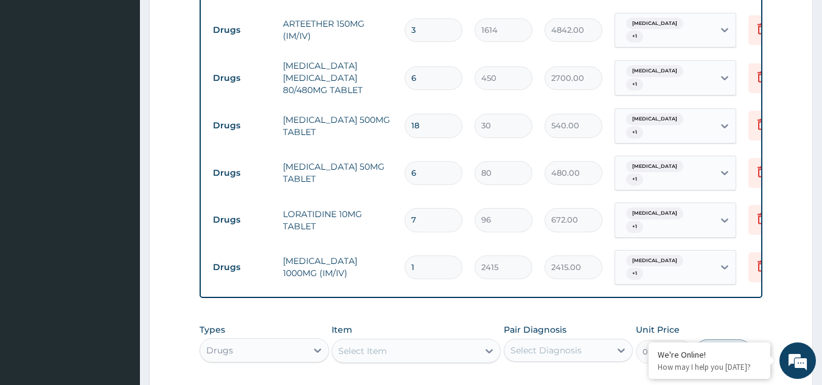
drag, startPoint x: 417, startPoint y: 240, endPoint x: 360, endPoint y: 242, distance: 57.2
click at [360, 244] on tr "Drugs CEFTRIAXONE 1000MG (IM/IV) 1 2415 2415.00 Malaria + 1 Delete" at bounding box center [505, 267] width 596 height 47
type input "2"
type input "4830.00"
type input "2"
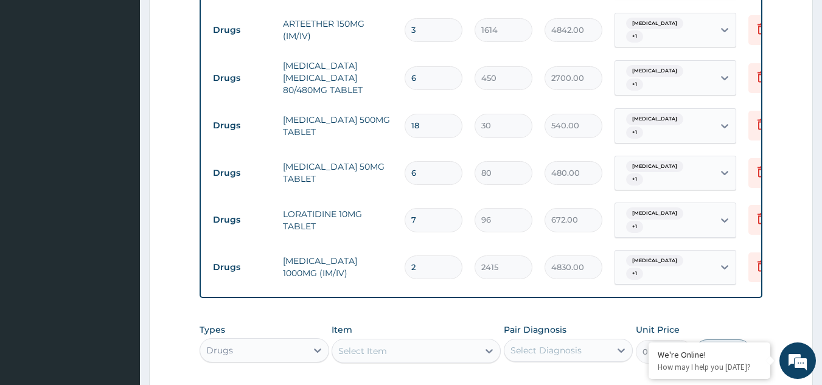
click at [406, 341] on div "Select Item" at bounding box center [405, 350] width 146 height 19
type input "AMOXIC"
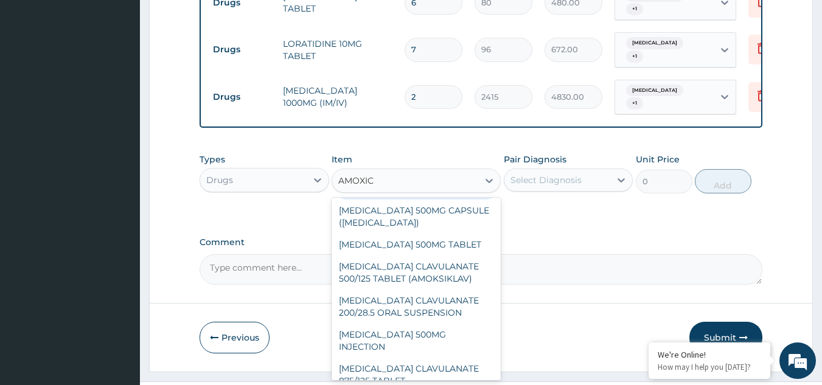
scroll to position [195, 0]
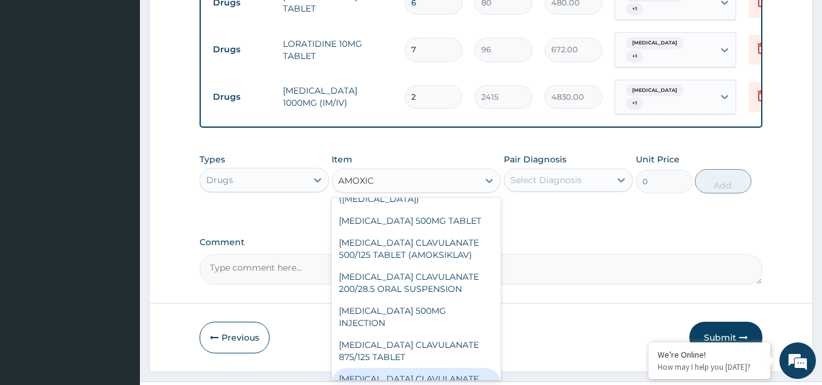
click at [421, 368] on div "AMOXICILLIN CLAVULANATE 500/125 TABLET" at bounding box center [416, 385] width 169 height 34
type input "414"
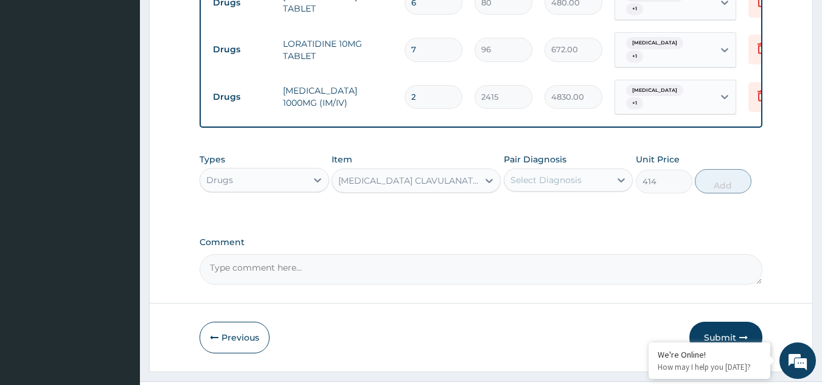
click at [554, 174] on div "Select Diagnosis" at bounding box center [545, 180] width 71 height 12
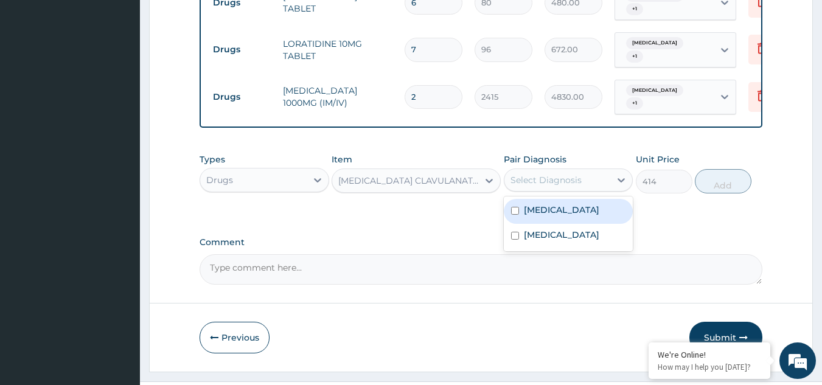
click at [554, 204] on label "Malaria" at bounding box center [561, 210] width 75 height 12
checkbox input "true"
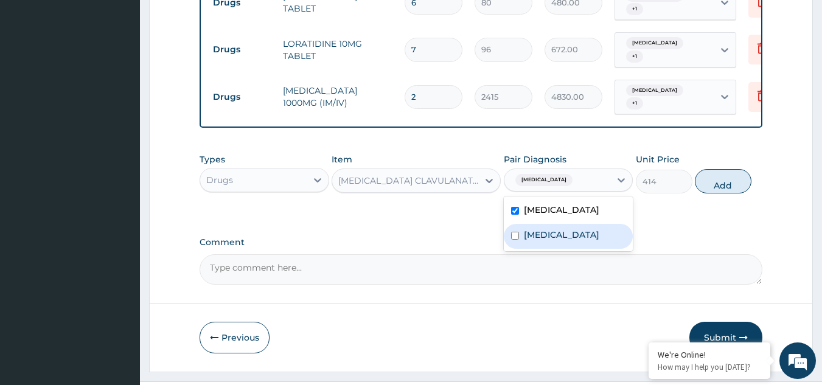
click at [556, 238] on label "Upper respiratory infection" at bounding box center [561, 235] width 75 height 12
checkbox input "true"
click at [724, 169] on button "Add" at bounding box center [723, 181] width 57 height 24
type input "0"
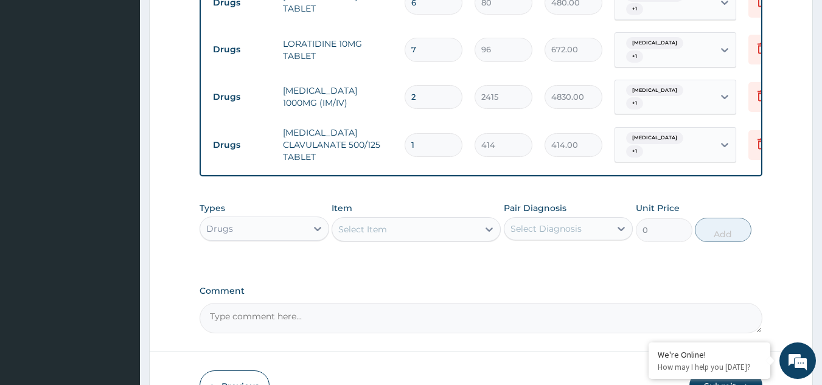
type input "14"
type input "5796.00"
type input "14"
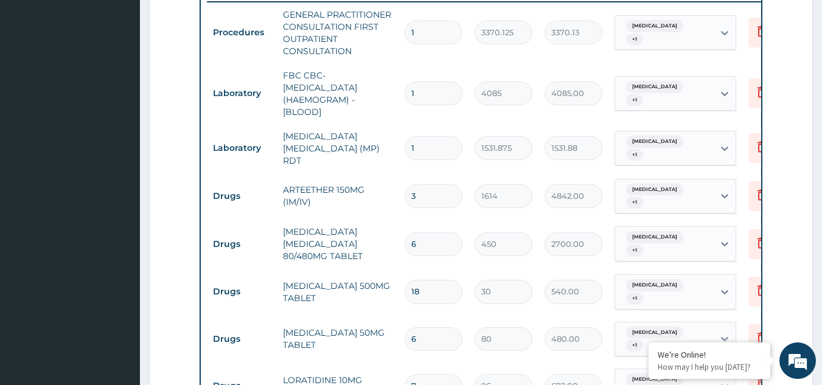
scroll to position [15, 0]
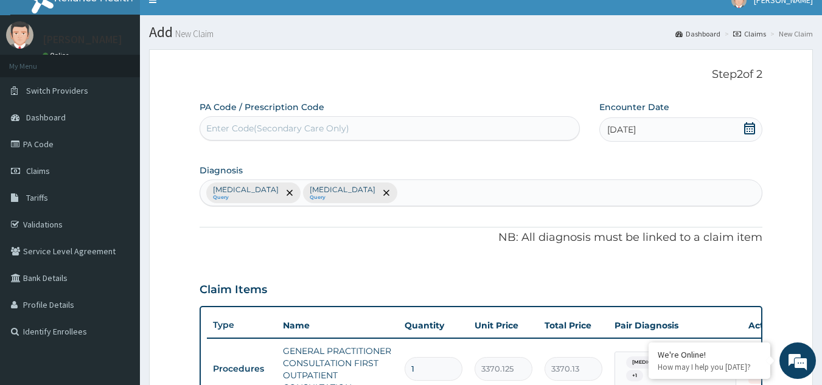
click at [454, 184] on div "Malaria Query Upper respiratory infection Query" at bounding box center [481, 193] width 562 height 26
type input "HYPOCHR"
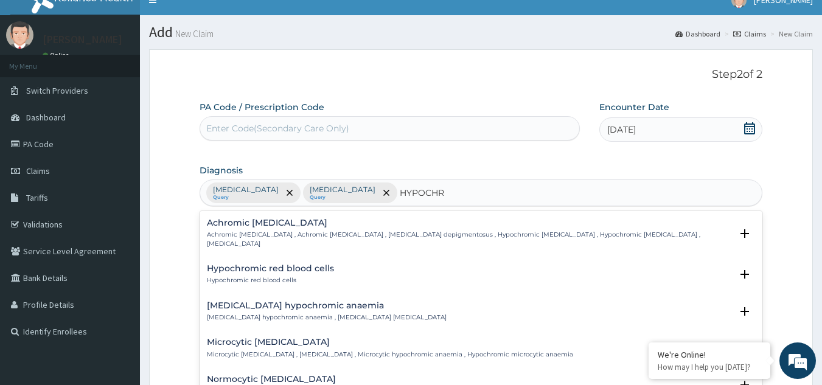
click at [271, 301] on h4 "Idiopathic hypochromic anaemia" at bounding box center [327, 305] width 240 height 9
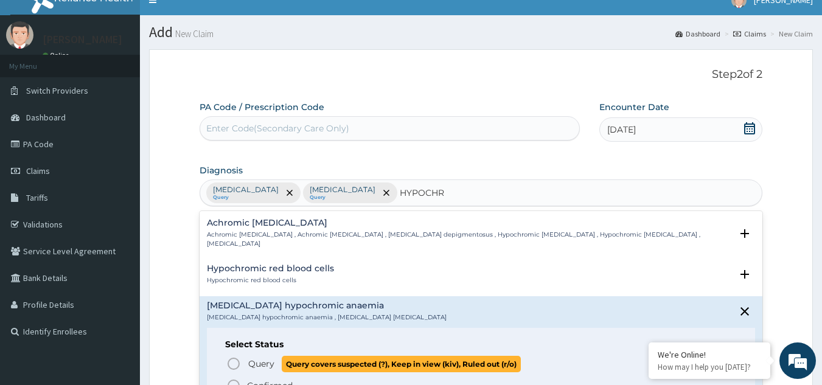
click at [258, 358] on span "Query" at bounding box center [261, 364] width 26 height 12
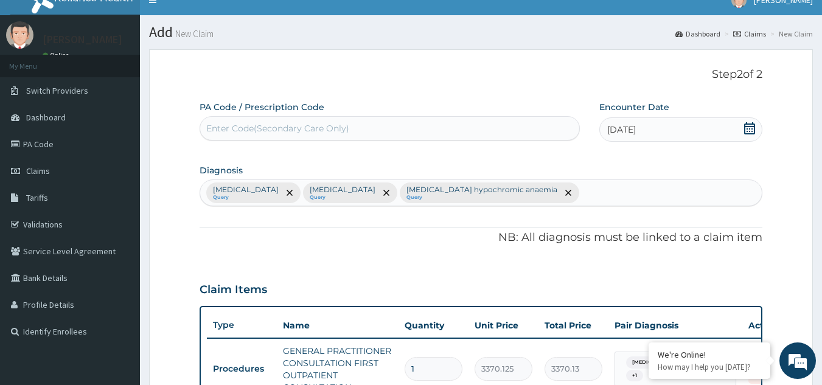
click at [656, 181] on div "Malaria Query Upper respiratory infection Query Idiopathic hypochromic anaemia …" at bounding box center [481, 193] width 562 height 26
type input "BACTER"
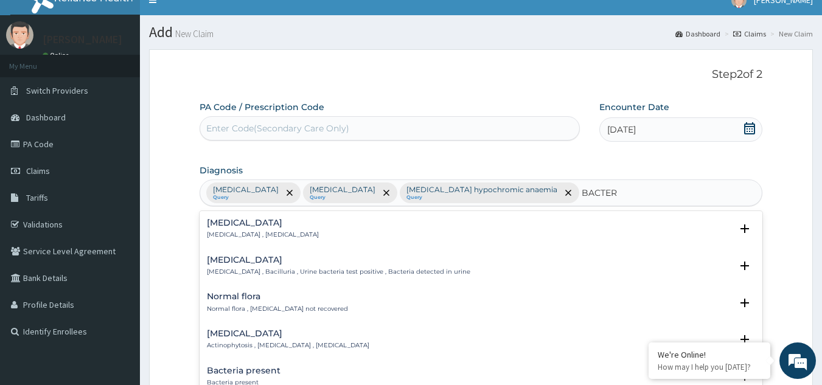
click at [243, 226] on h4 "Bacteremia" at bounding box center [263, 222] width 112 height 9
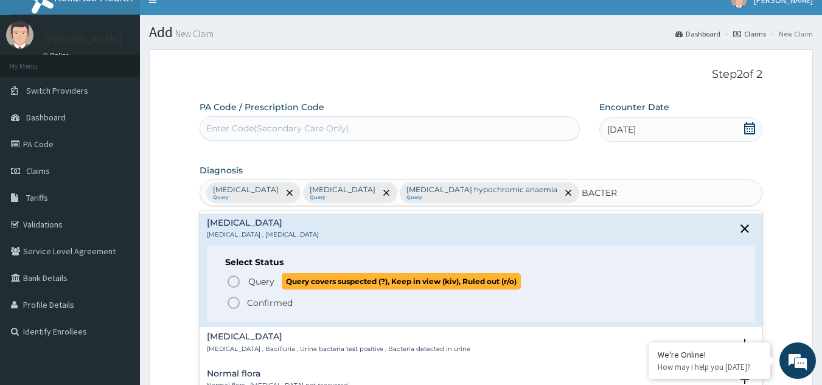
click at [258, 290] on div "Query Query covers suspected (?), Keep in view (kiv), Ruled out (r/o) Confirmed" at bounding box center [481, 291] width 512 height 37
click at [257, 276] on span "Query" at bounding box center [261, 282] width 26 height 12
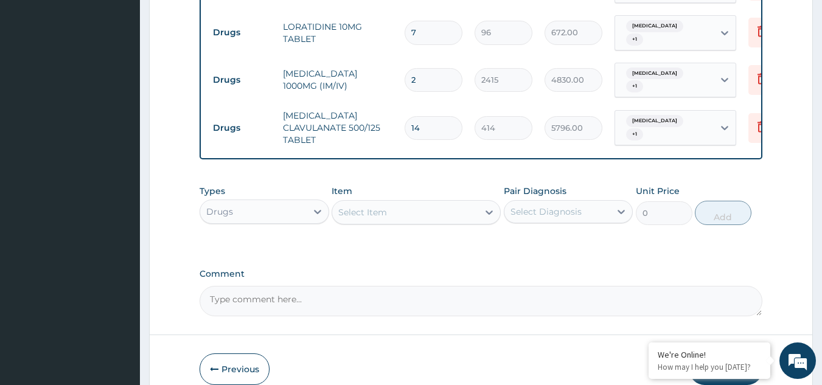
scroll to position [751, 0]
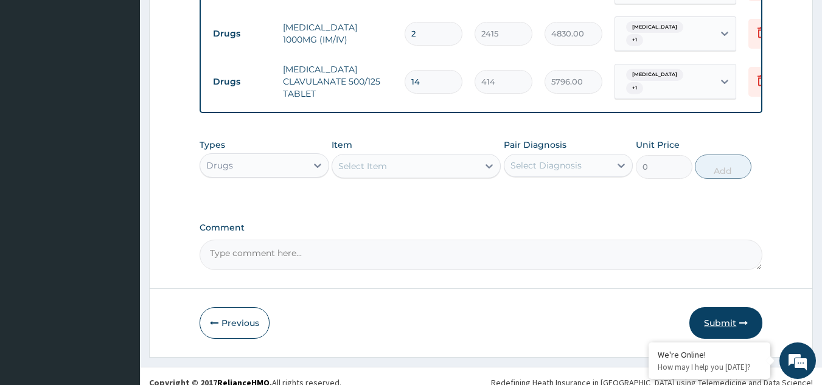
click at [715, 308] on button "Submit" at bounding box center [725, 323] width 73 height 32
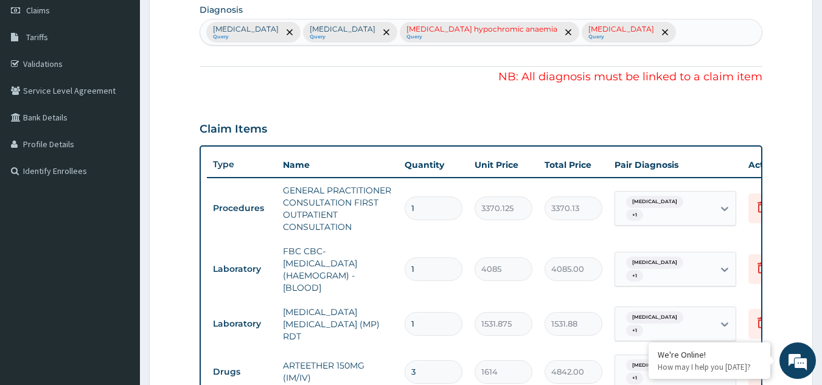
scroll to position [168, 0]
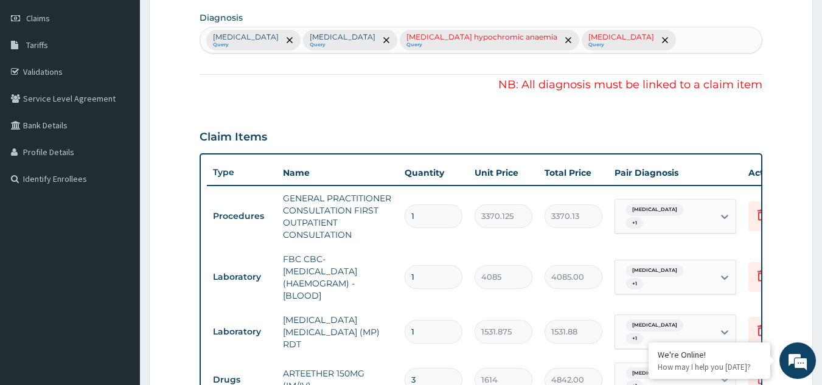
click at [711, 212] on div "Malaria + 1" at bounding box center [664, 217] width 99 height 34
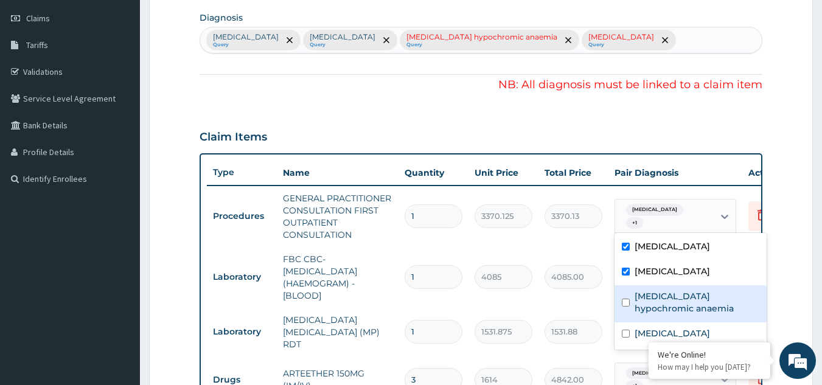
click at [681, 292] on label "Idiopathic hypochromic anaemia" at bounding box center [697, 302] width 125 height 24
checkbox input "true"
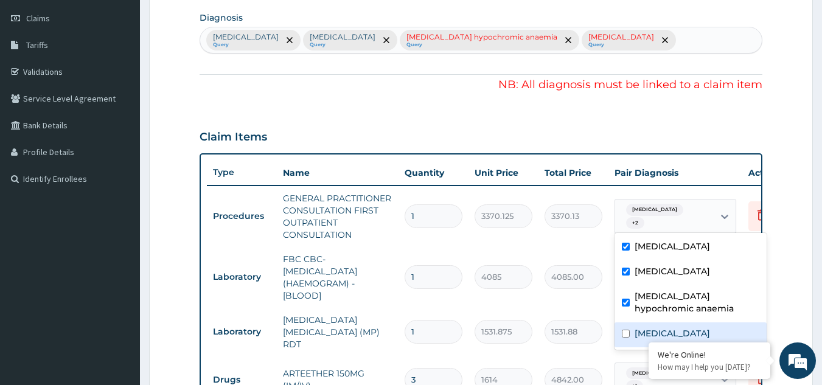
click at [665, 336] on label "Bacteremia" at bounding box center [672, 333] width 75 height 12
checkbox input "true"
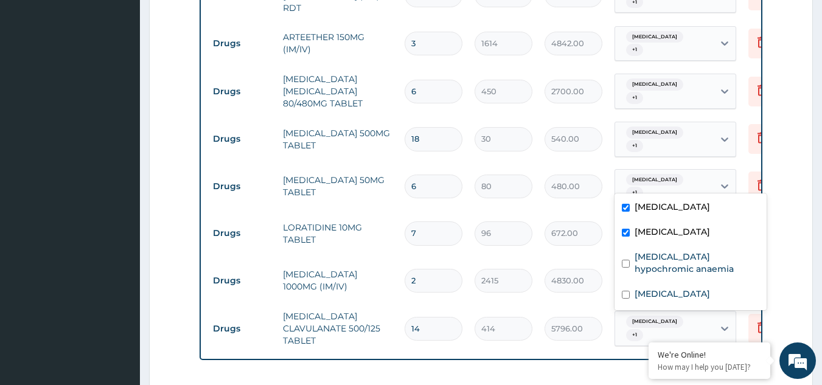
click at [690, 174] on div "Malaria + 1" at bounding box center [664, 187] width 99 height 34
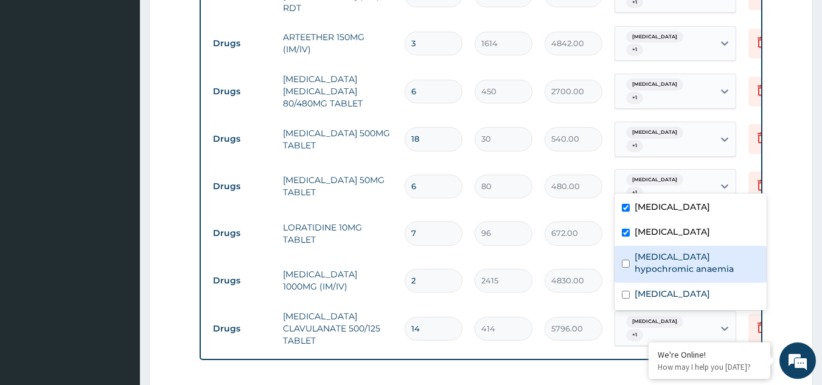
click at [690, 247] on div "Idiopathic hypochromic anaemia" at bounding box center [690, 264] width 152 height 37
checkbox input "true"
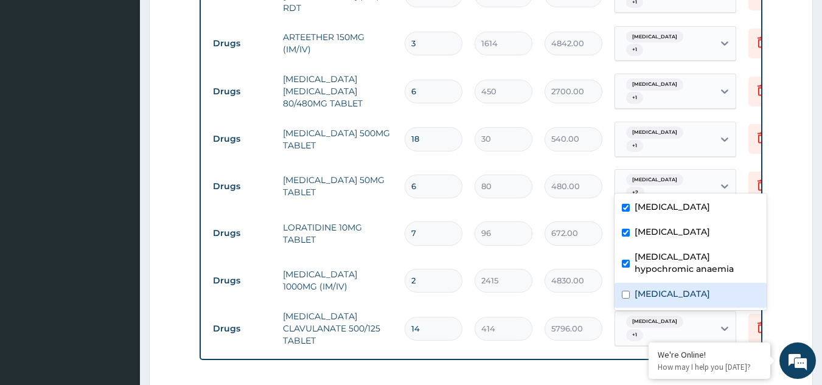
click at [673, 298] on label "Bacteremia" at bounding box center [672, 294] width 75 height 12
checkbox input "true"
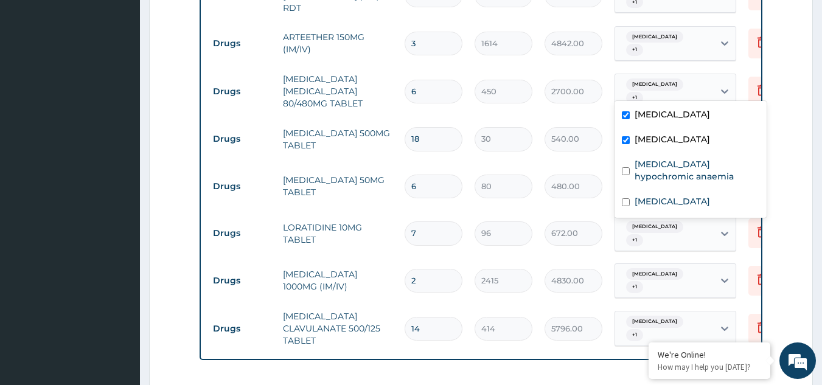
click at [695, 91] on div "Malaria + 1" at bounding box center [664, 91] width 99 height 34
click at [691, 195] on div "Bacteremia" at bounding box center [690, 202] width 152 height 25
checkbox input "true"
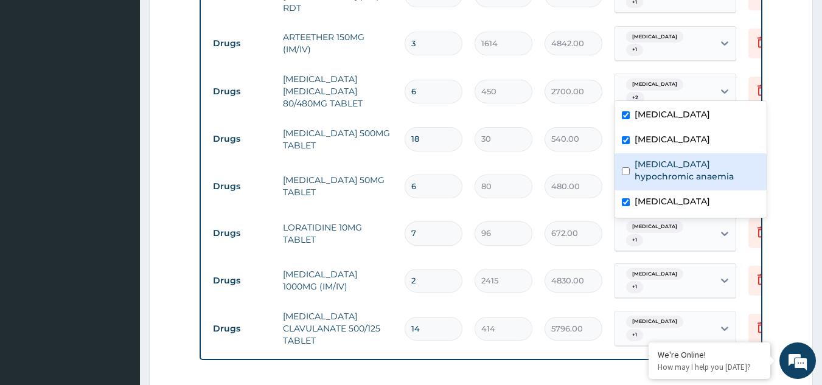
click at [687, 175] on label "Idiopathic hypochromic anaemia" at bounding box center [697, 170] width 125 height 24
checkbox input "true"
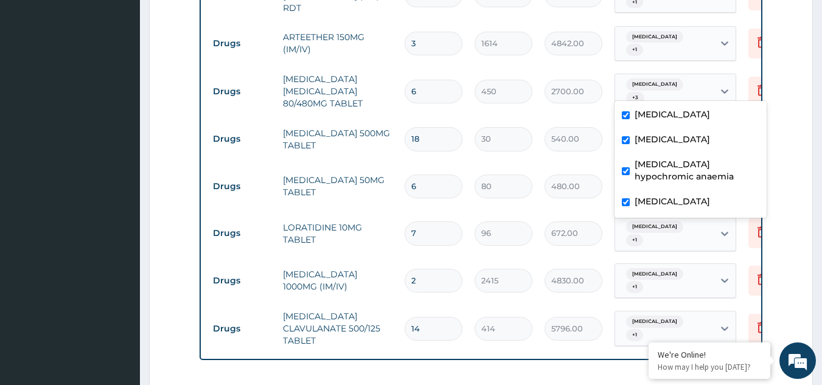
click at [683, 257] on td "Malaria + 1" at bounding box center [675, 280] width 134 height 47
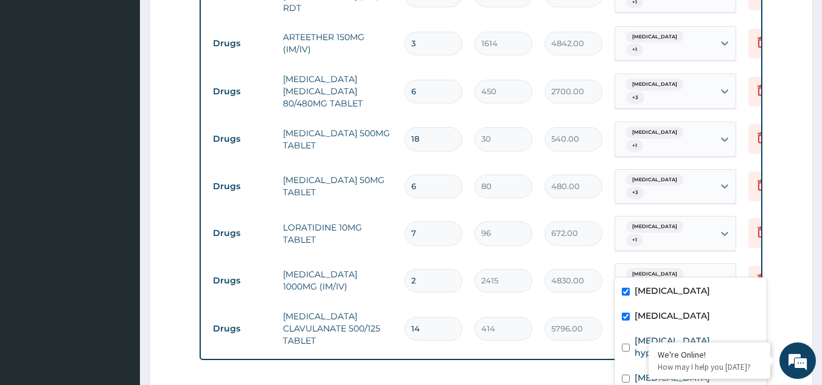
click at [684, 264] on div "Malaria + 1" at bounding box center [664, 281] width 99 height 34
click at [645, 339] on label "Idiopathic hypochromic anaemia" at bounding box center [697, 347] width 125 height 24
checkbox input "true"
click at [631, 379] on div "Bacteremia" at bounding box center [690, 379] width 152 height 25
checkbox input "true"
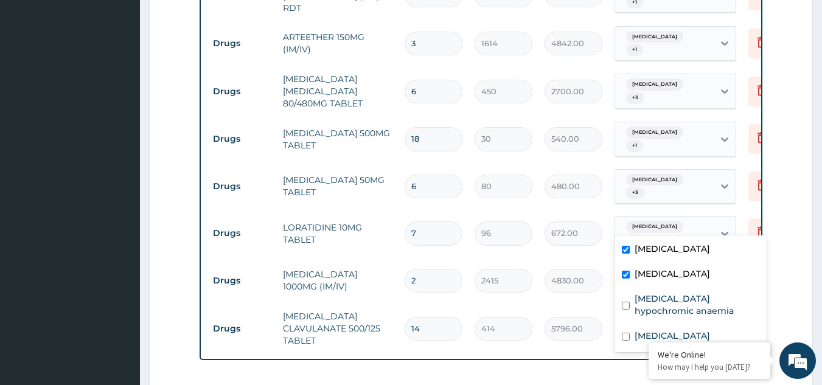
click at [700, 221] on div "Malaria + 1" at bounding box center [664, 234] width 99 height 34
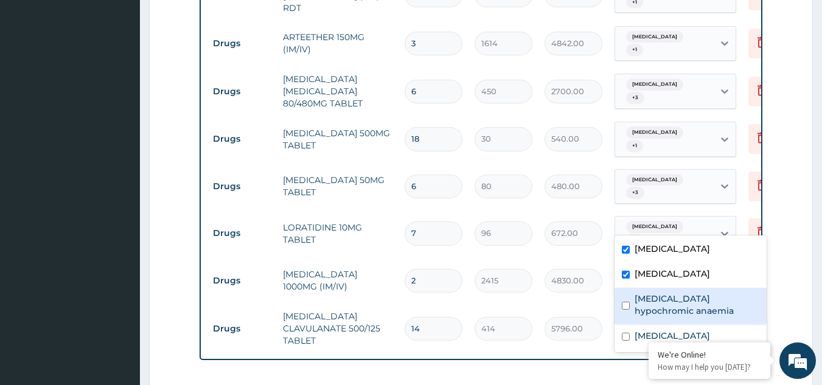
click at [670, 321] on div "Idiopathic hypochromic anaemia" at bounding box center [690, 306] width 152 height 37
checkbox input "true"
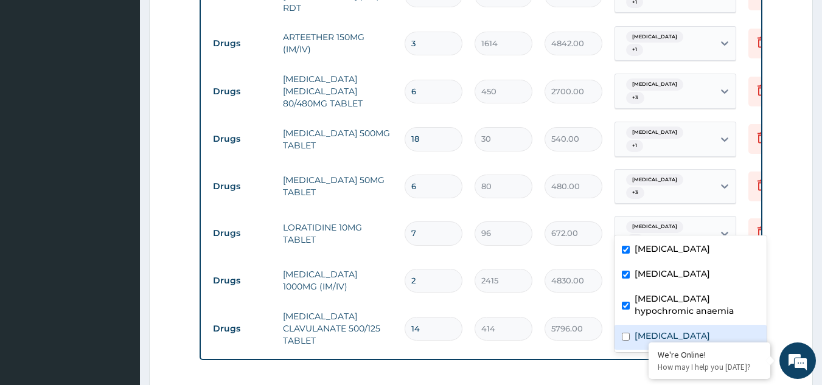
click at [667, 331] on label "Bacteremia" at bounding box center [672, 336] width 75 height 12
checkbox input "true"
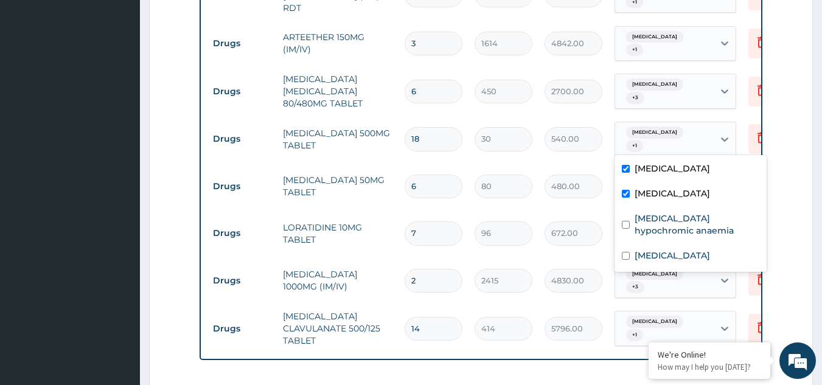
click at [695, 133] on div "Upper respiratory infection + 1" at bounding box center [662, 139] width 83 height 29
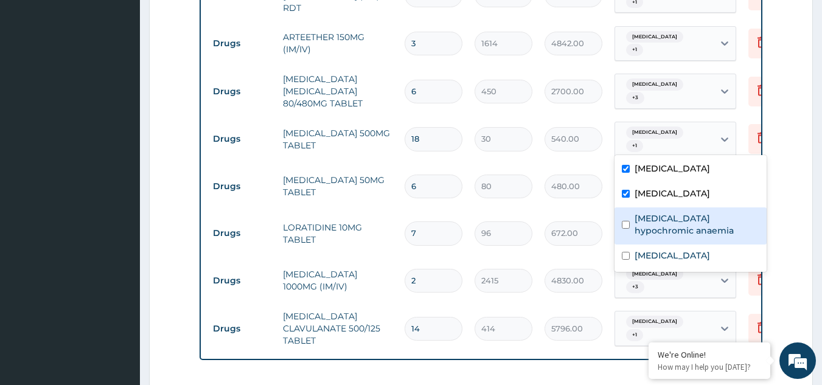
click at [642, 231] on label "Idiopathic hypochromic anaemia" at bounding box center [697, 224] width 125 height 24
checkbox input "true"
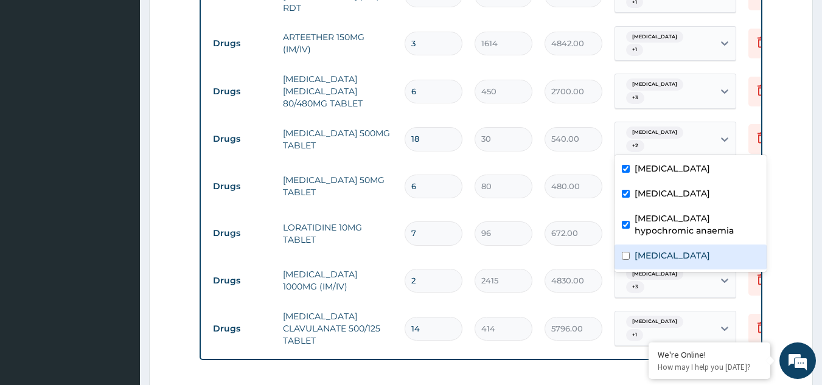
click at [640, 256] on label "Bacteremia" at bounding box center [672, 255] width 75 height 12
checkbox input "true"
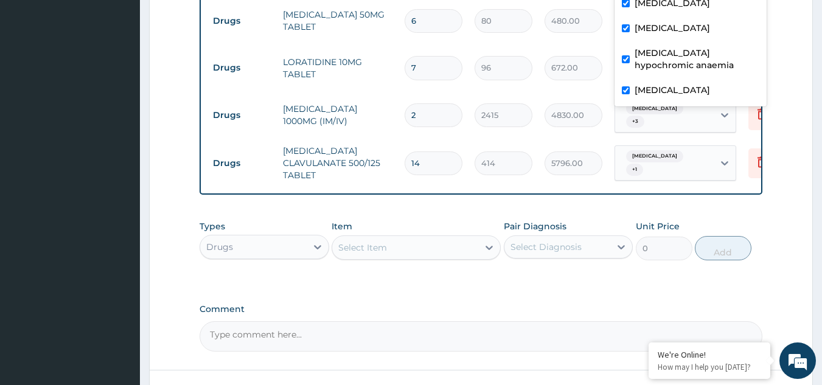
scroll to position [679, 0]
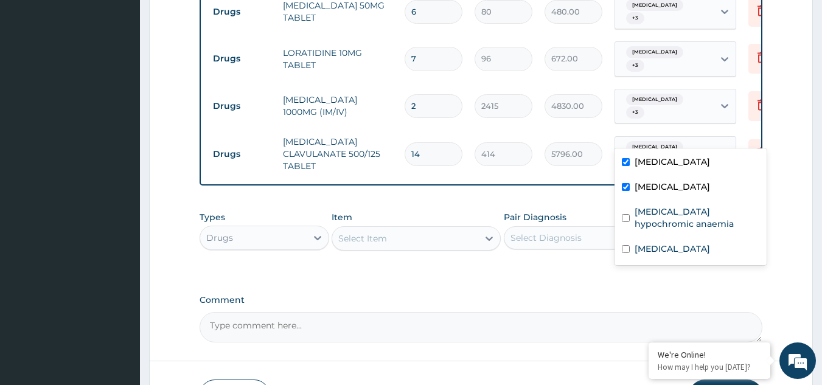
click at [694, 137] on div "Malaria + 1" at bounding box center [664, 154] width 99 height 34
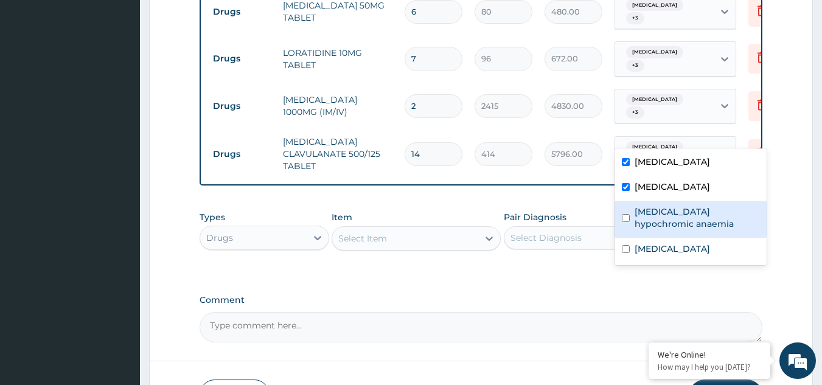
click at [674, 209] on label "Idiopathic hypochromic anaemia" at bounding box center [697, 218] width 125 height 24
checkbox input "true"
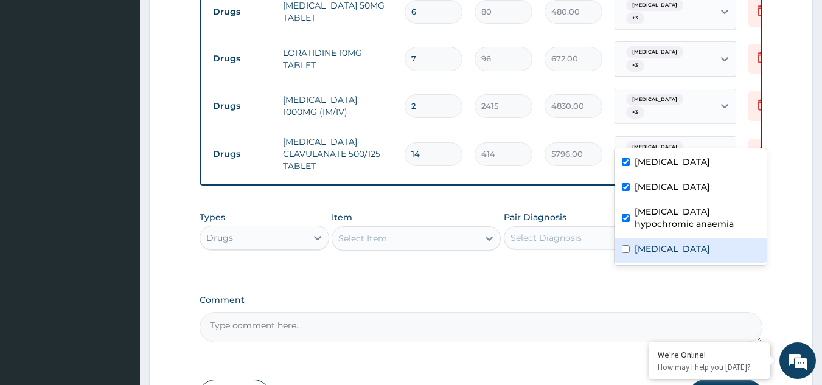
click at [659, 251] on label "Bacteremia" at bounding box center [672, 249] width 75 height 12
checkbox input "true"
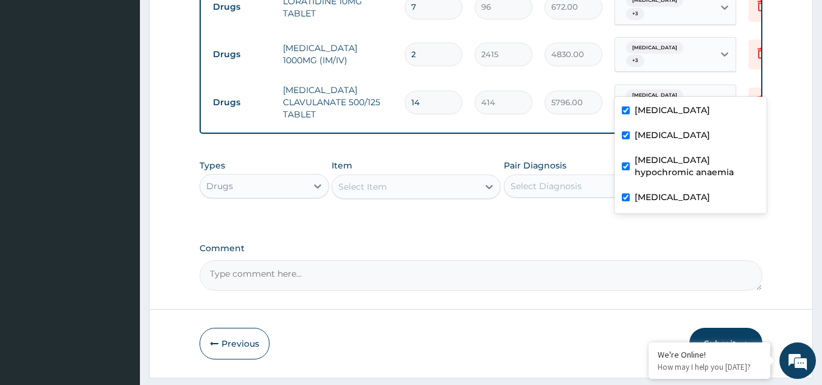
scroll to position [689, 0]
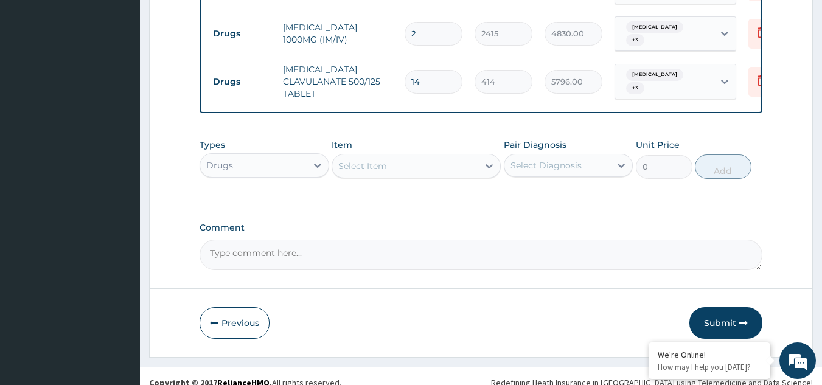
click at [714, 312] on button "Submit" at bounding box center [725, 323] width 73 height 32
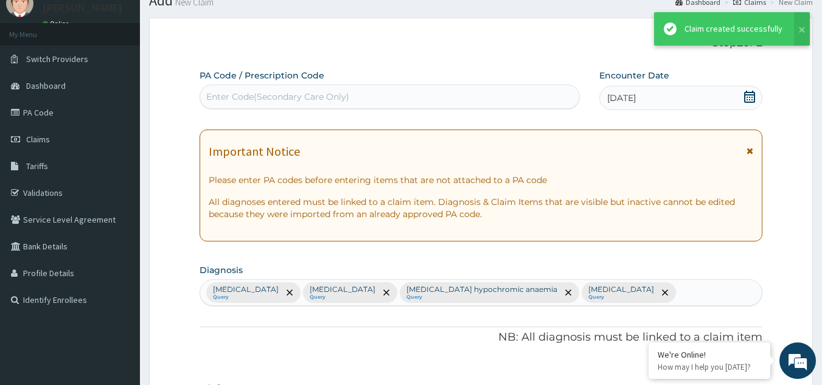
scroll to position [751, 0]
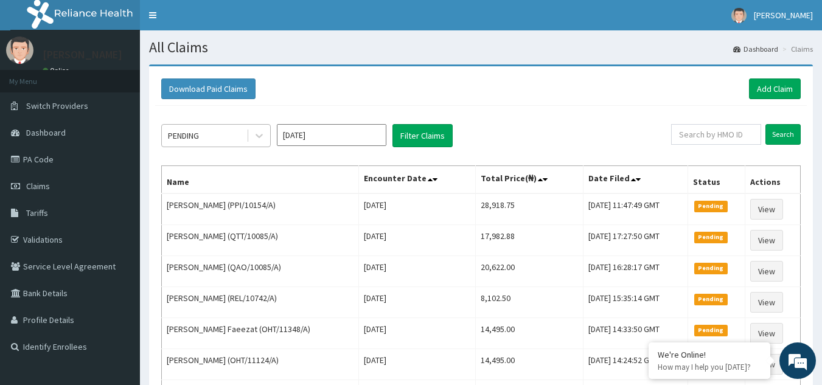
click at [232, 147] on div "PENDING" at bounding box center [216, 135] width 110 height 23
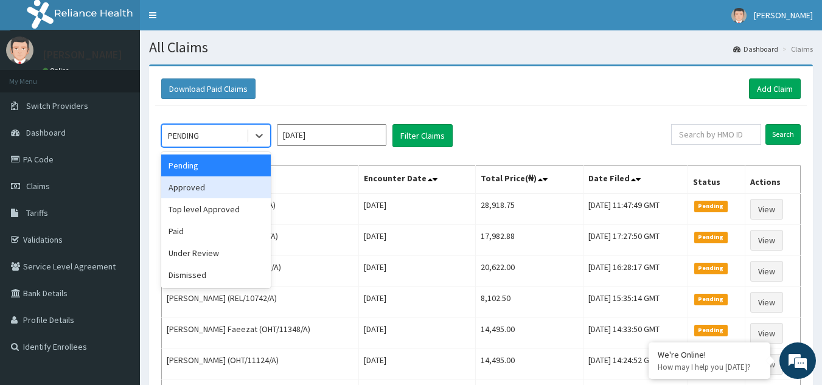
click at [214, 192] on div "Approved" at bounding box center [216, 187] width 110 height 22
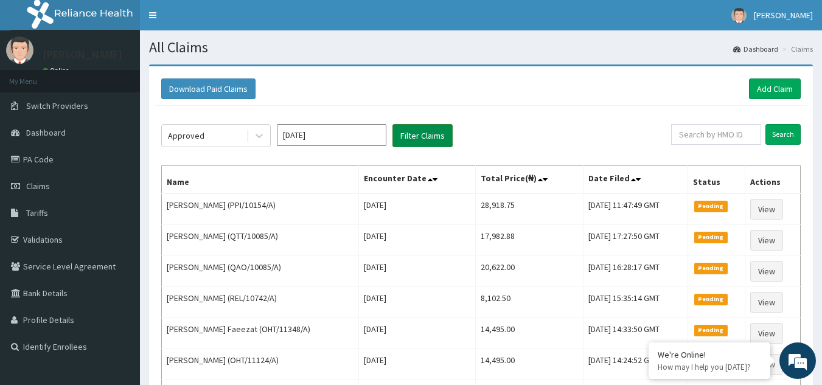
click at [440, 136] on button "Filter Claims" at bounding box center [422, 135] width 60 height 23
